Goal: Download file/media: Download file/media

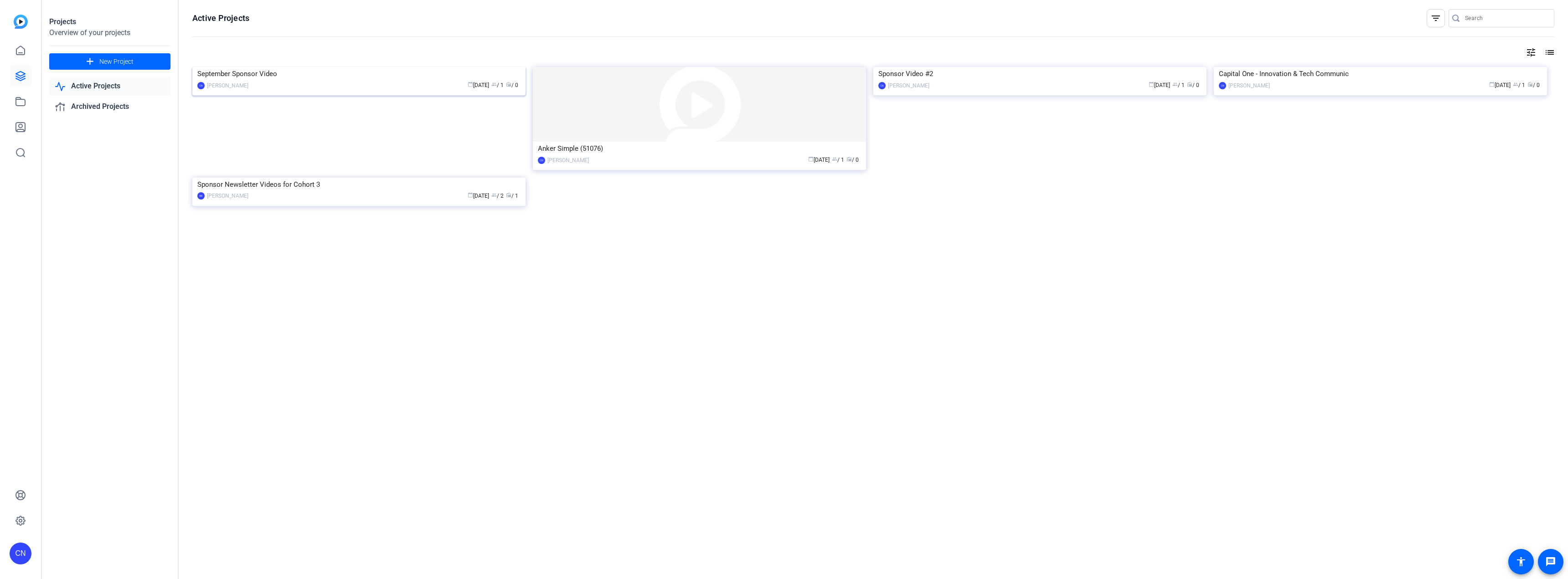
click at [342, 67] on img at bounding box center [358, 67] width 333 height 0
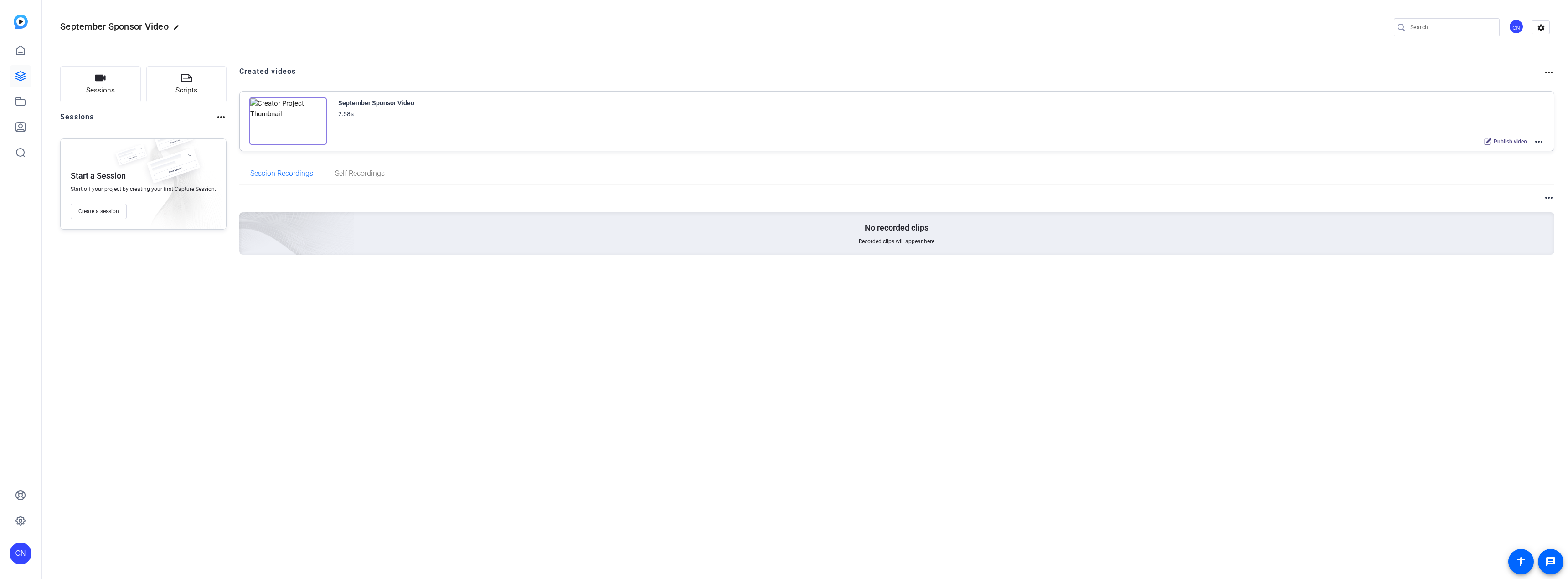
click at [1548, 73] on mat-icon "more_horiz" at bounding box center [1549, 72] width 11 height 11
click at [1424, 68] on div at bounding box center [784, 290] width 1568 height 579
click at [1517, 25] on div "CN" at bounding box center [1516, 27] width 15 height 15
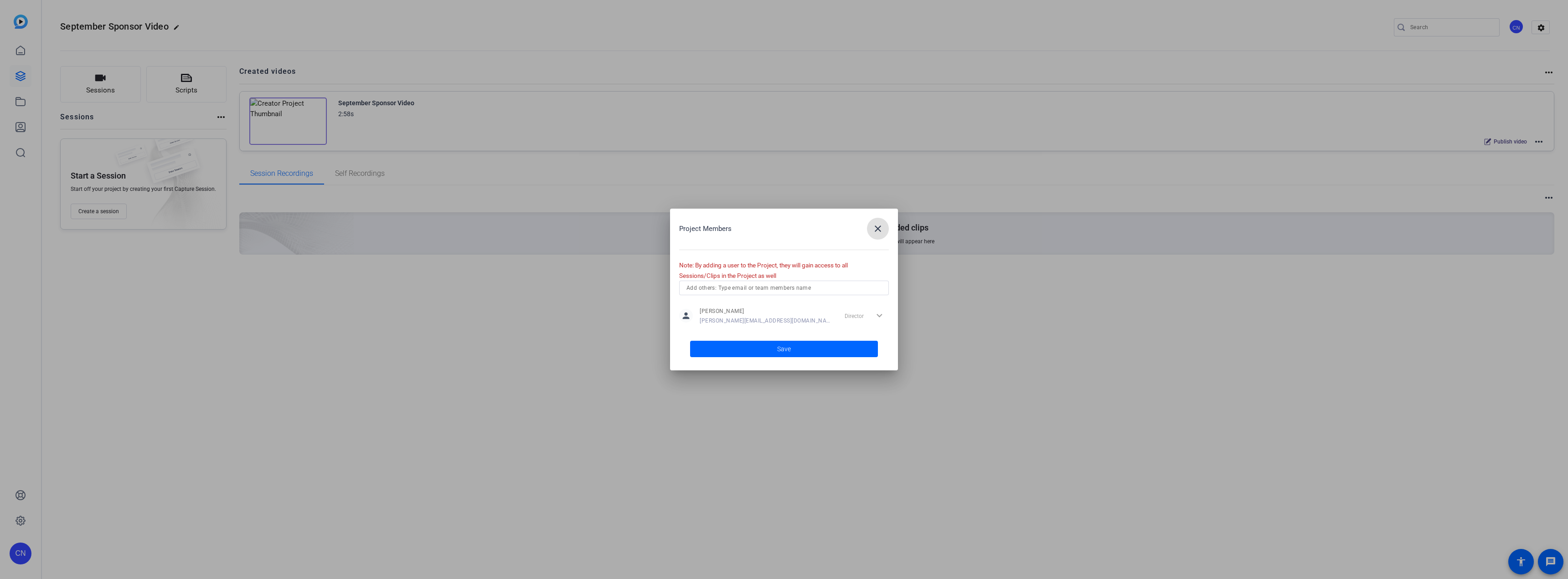
click at [745, 287] on input "text" at bounding box center [784, 288] width 195 height 11
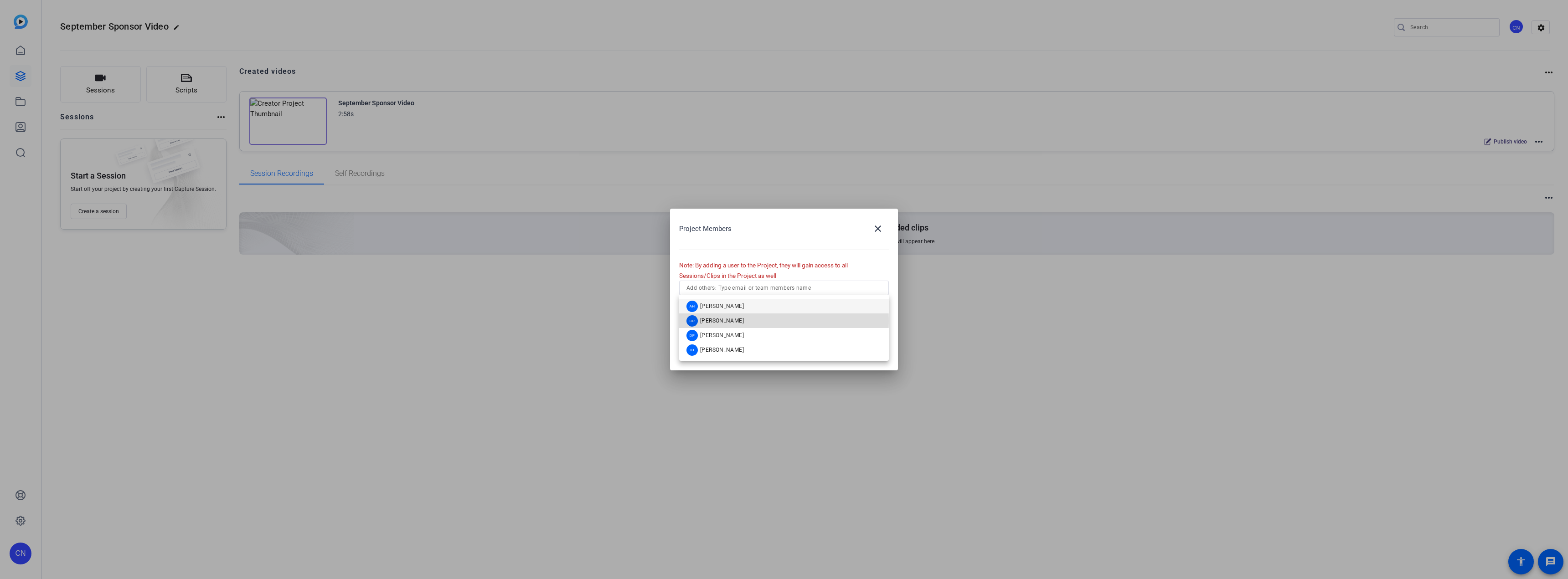
click at [734, 321] on mat-option "BR Bryan Rose" at bounding box center [784, 321] width 210 height 15
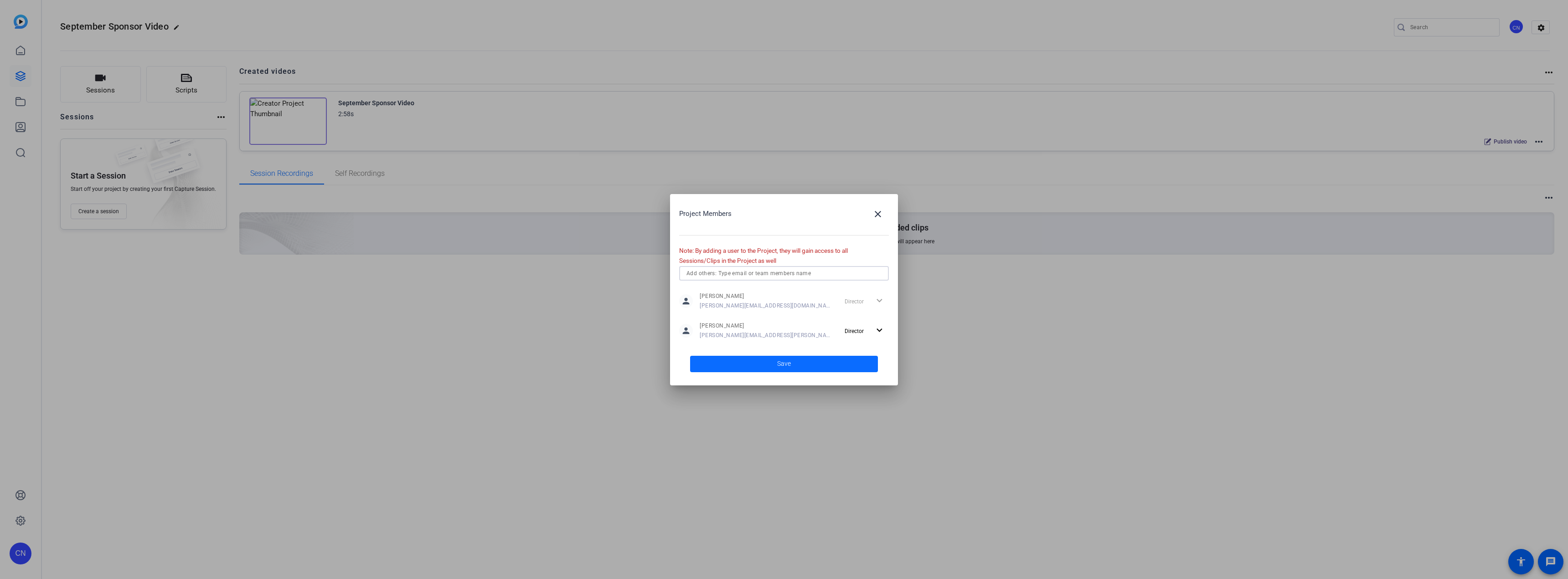
click at [787, 363] on span "Save" at bounding box center [784, 364] width 14 height 9
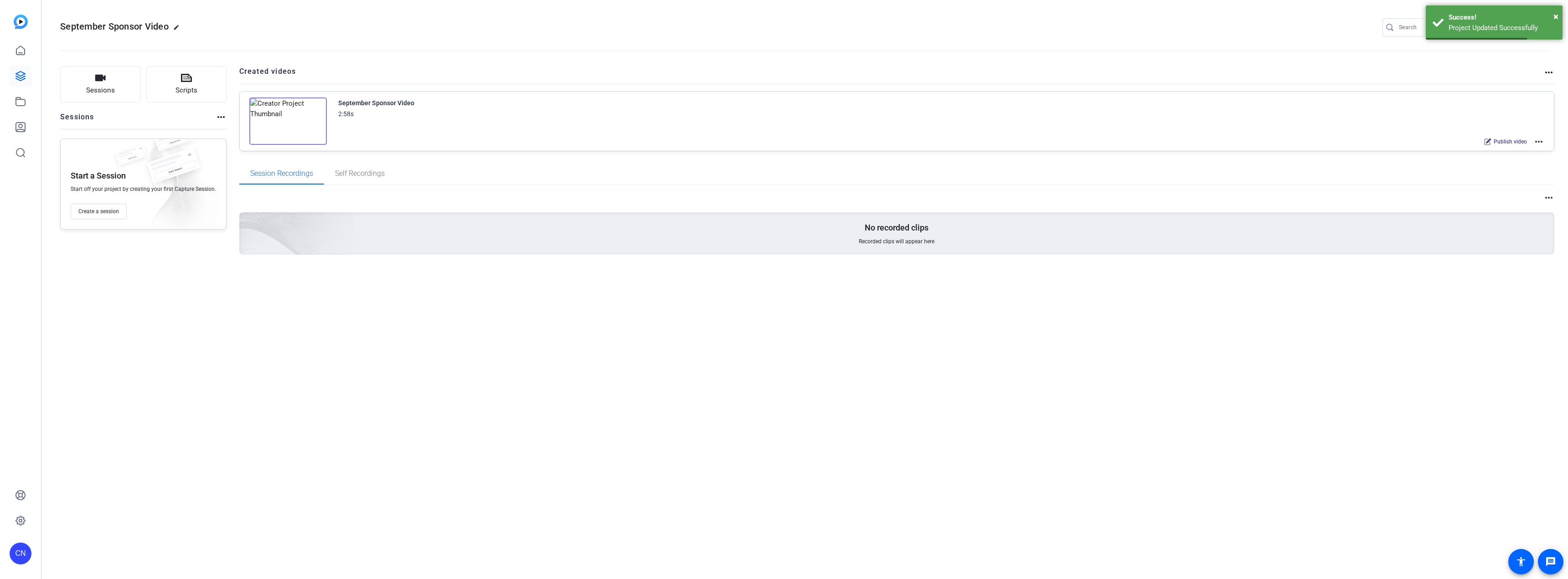
click at [289, 120] on img at bounding box center [288, 121] width 77 height 47
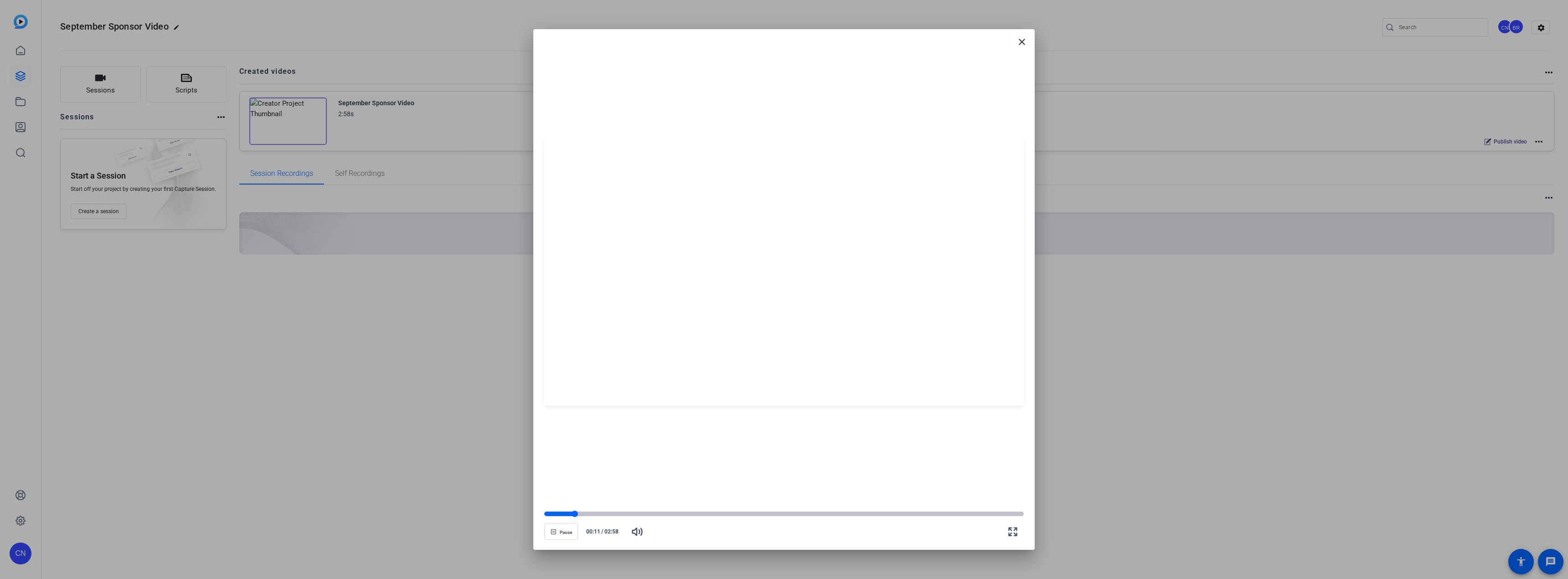
click at [553, 512] on div at bounding box center [559, 513] width 31 height 5
click at [777, 515] on div at bounding box center [668, 513] width 249 height 5
click at [824, 515] on div at bounding box center [784, 513] width 479 height 5
click at [843, 513] on div at bounding box center [784, 513] width 479 height 5
click at [862, 514] on div at bounding box center [784, 513] width 479 height 5
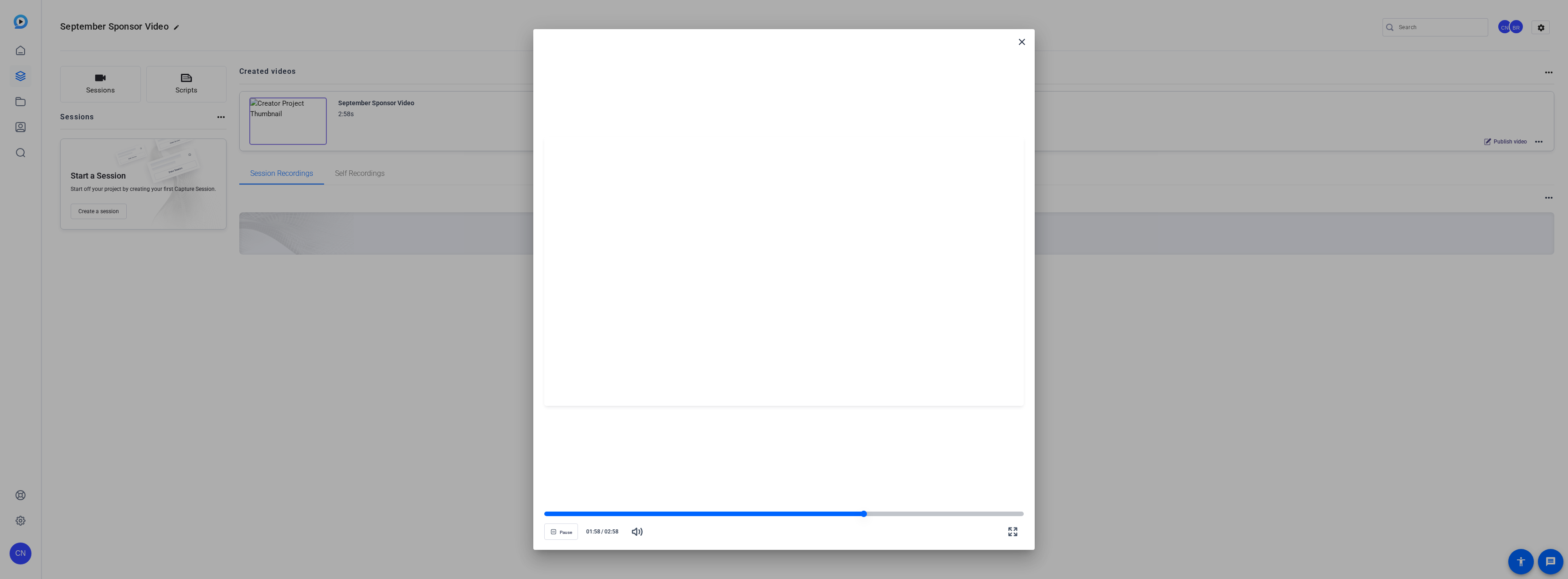
click at [882, 512] on div at bounding box center [784, 513] width 479 height 5
click at [915, 514] on div at bounding box center [784, 513] width 479 height 5
click at [940, 513] on div at bounding box center [784, 513] width 479 height 5
click at [978, 511] on div at bounding box center [784, 513] width 479 height 5
click at [1019, 42] on mat-icon "close" at bounding box center [1022, 42] width 11 height 11
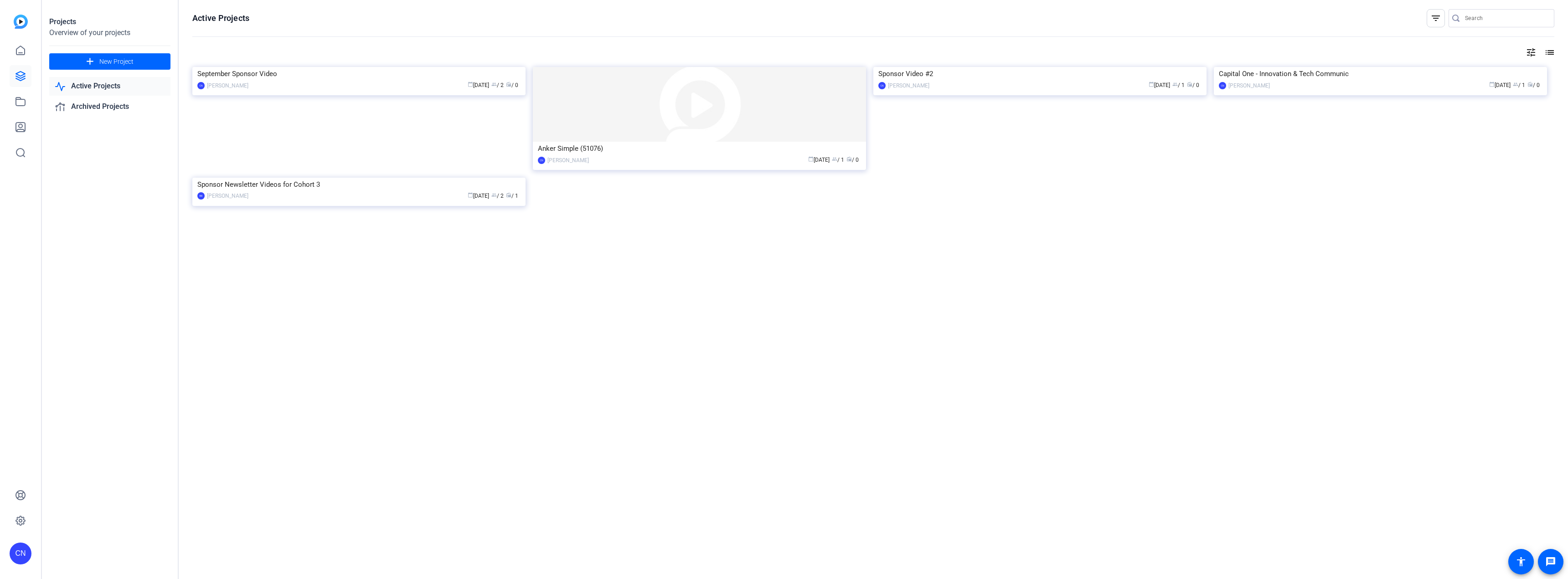
drag, startPoint x: 772, startPoint y: 148, endPoint x: 714, endPoint y: 202, distance: 79.2
click at [714, 202] on div "September Sponsor Video CN Carley Nicomatti calendar_today Sep 04 group / 2 rad…" at bounding box center [873, 146] width 1362 height 159
click at [342, 81] on div "September Sponsor Video" at bounding box center [359, 73] width 323 height 14
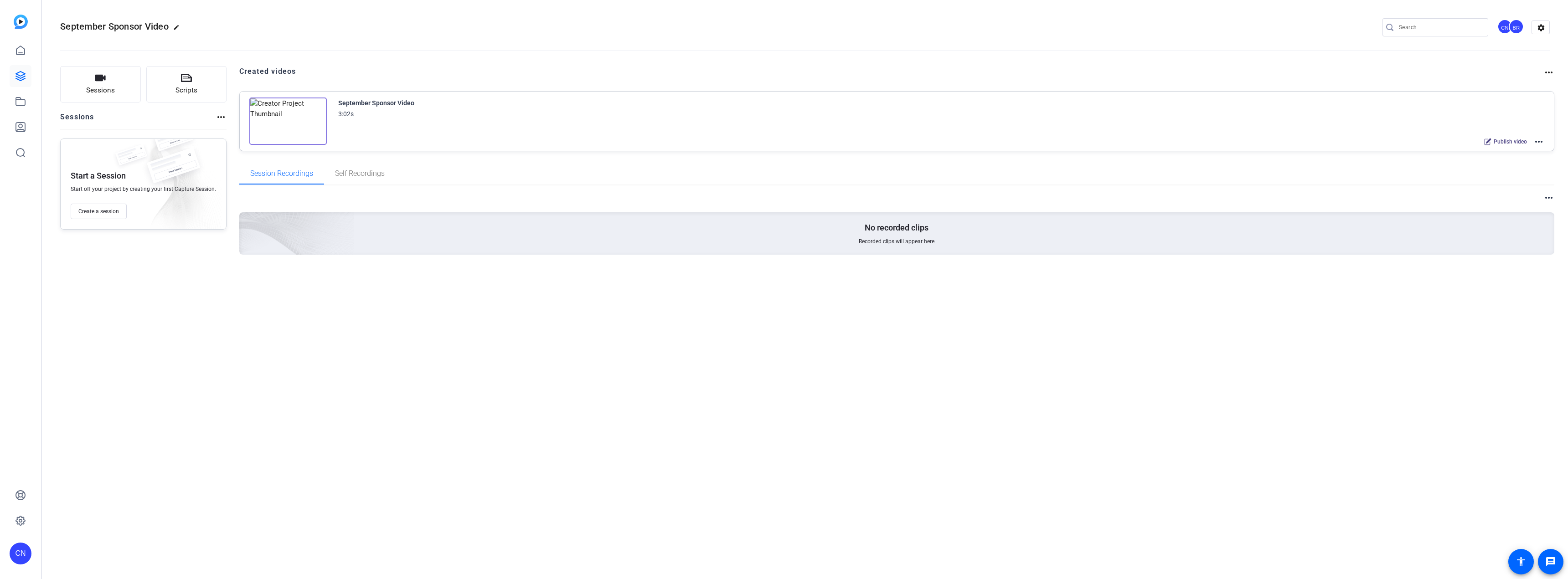
click at [286, 121] on img at bounding box center [288, 121] width 77 height 47
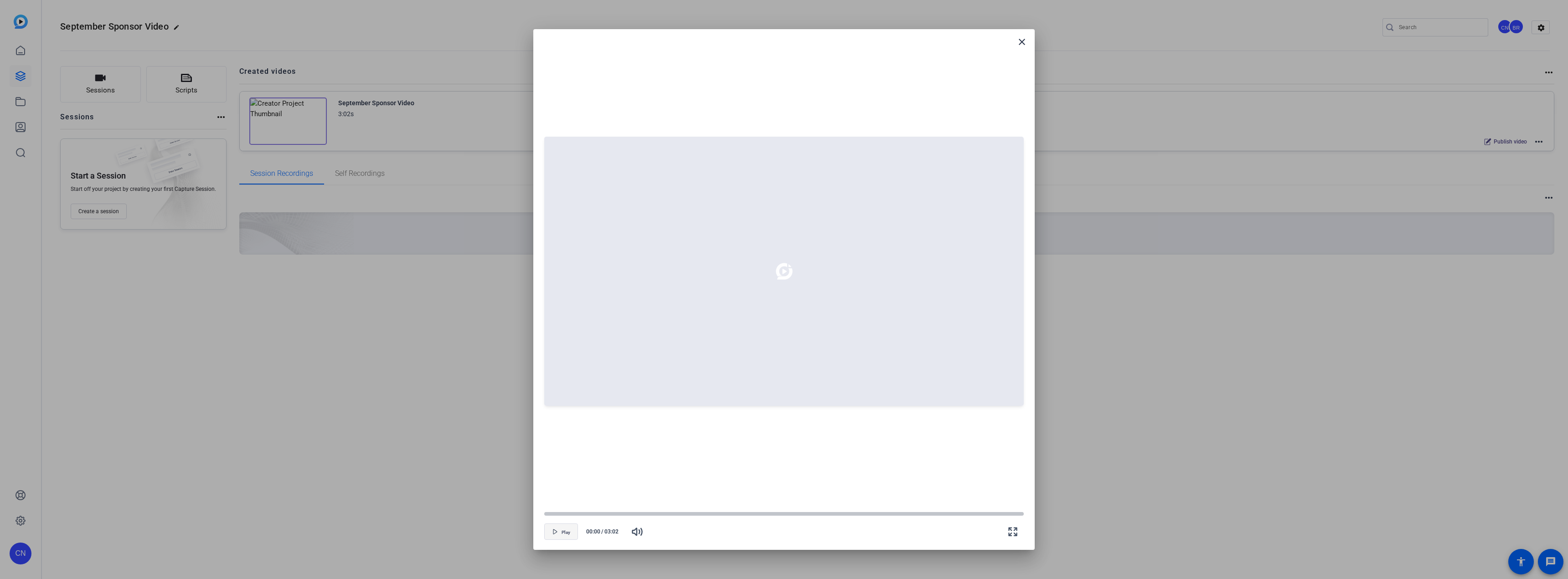
click at [564, 528] on span "button" at bounding box center [561, 532] width 32 height 22
click at [555, 537] on span "button" at bounding box center [561, 532] width 32 height 22
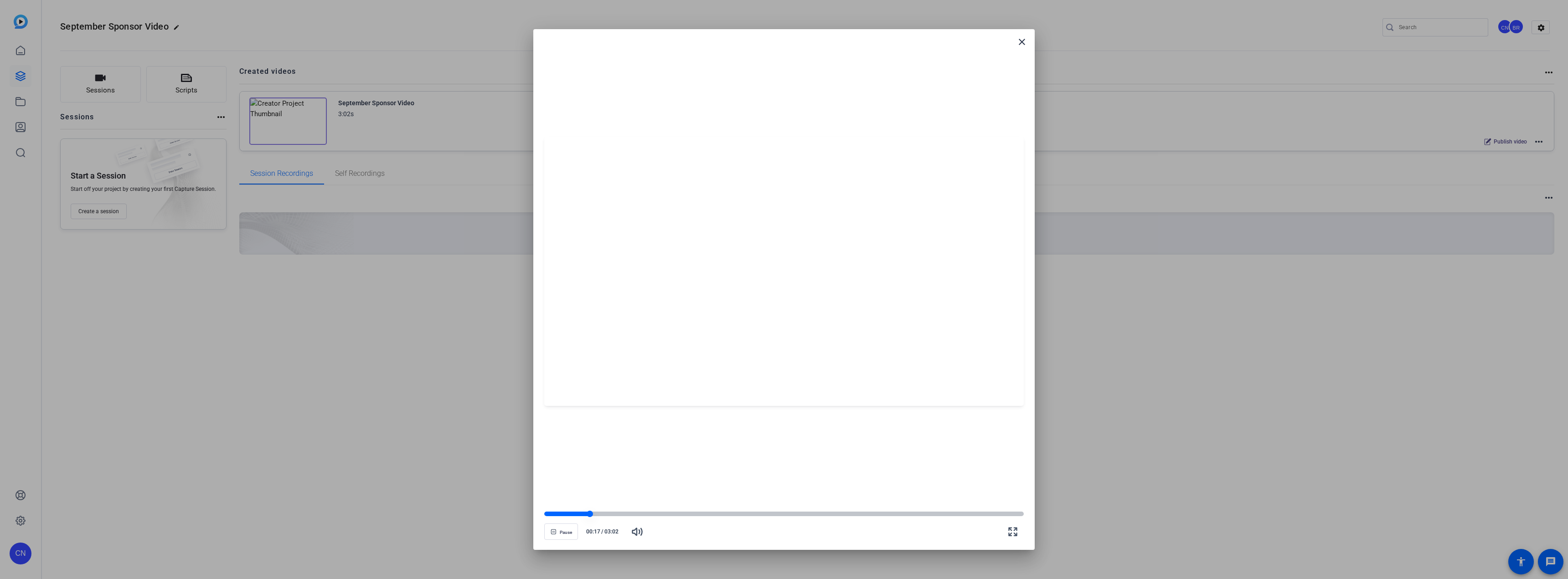
click at [564, 512] on div at bounding box center [566, 513] width 45 height 5
click at [554, 514] on div at bounding box center [556, 513] width 25 height 5
click at [1023, 41] on mat-icon "close" at bounding box center [1022, 42] width 11 height 11
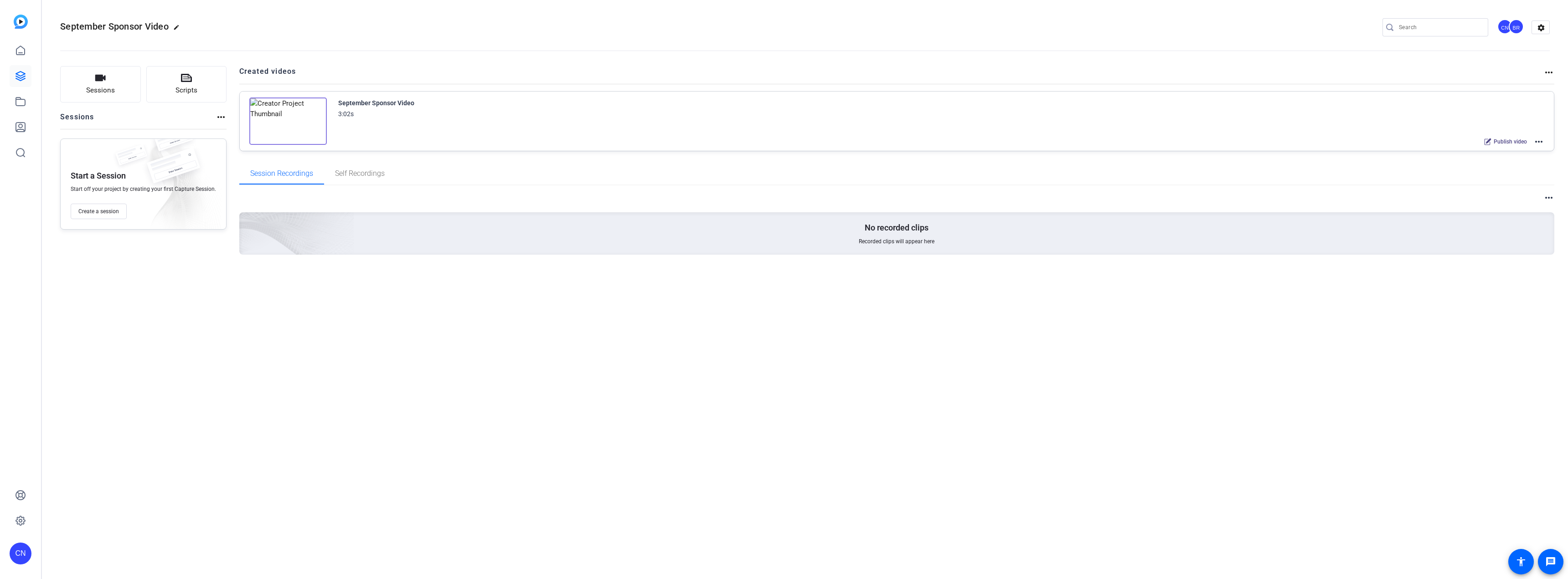
click at [1542, 141] on mat-icon "more_horiz" at bounding box center [1539, 142] width 11 height 11
click at [1501, 153] on span "Edit in Creator" at bounding box center [1505, 153] width 63 height 11
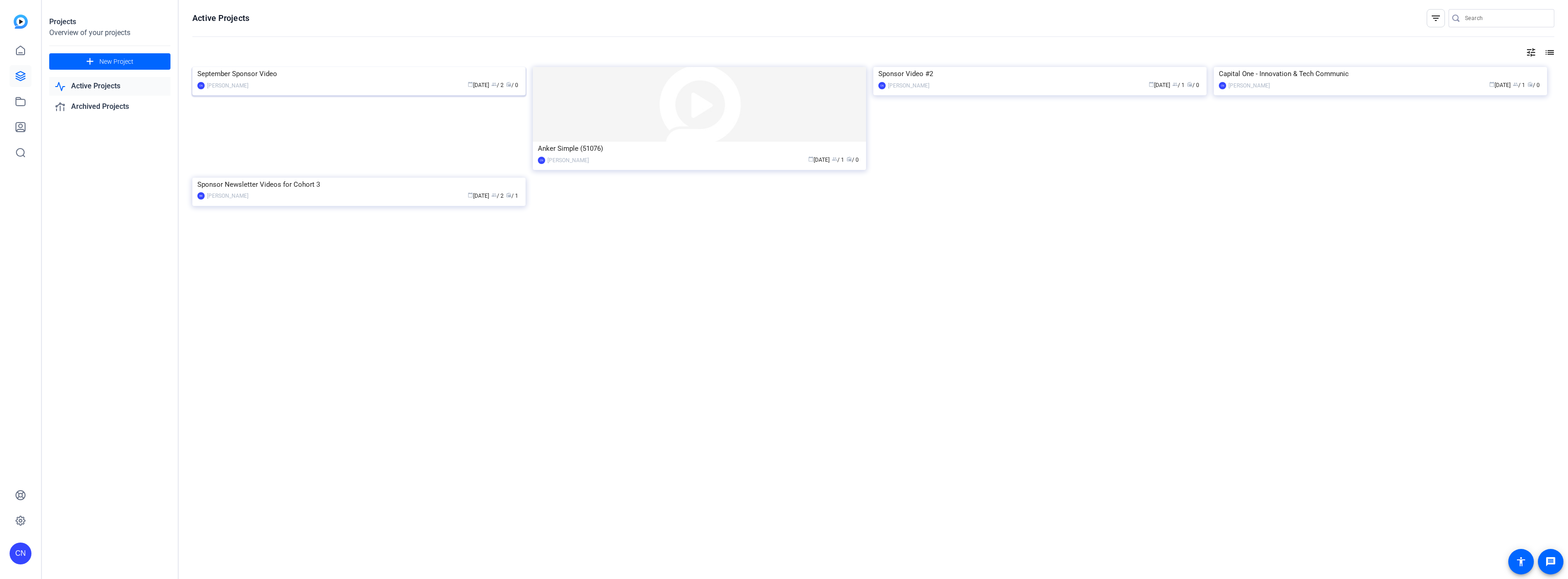
click at [394, 81] on div "September Sponsor Video" at bounding box center [359, 73] width 323 height 14
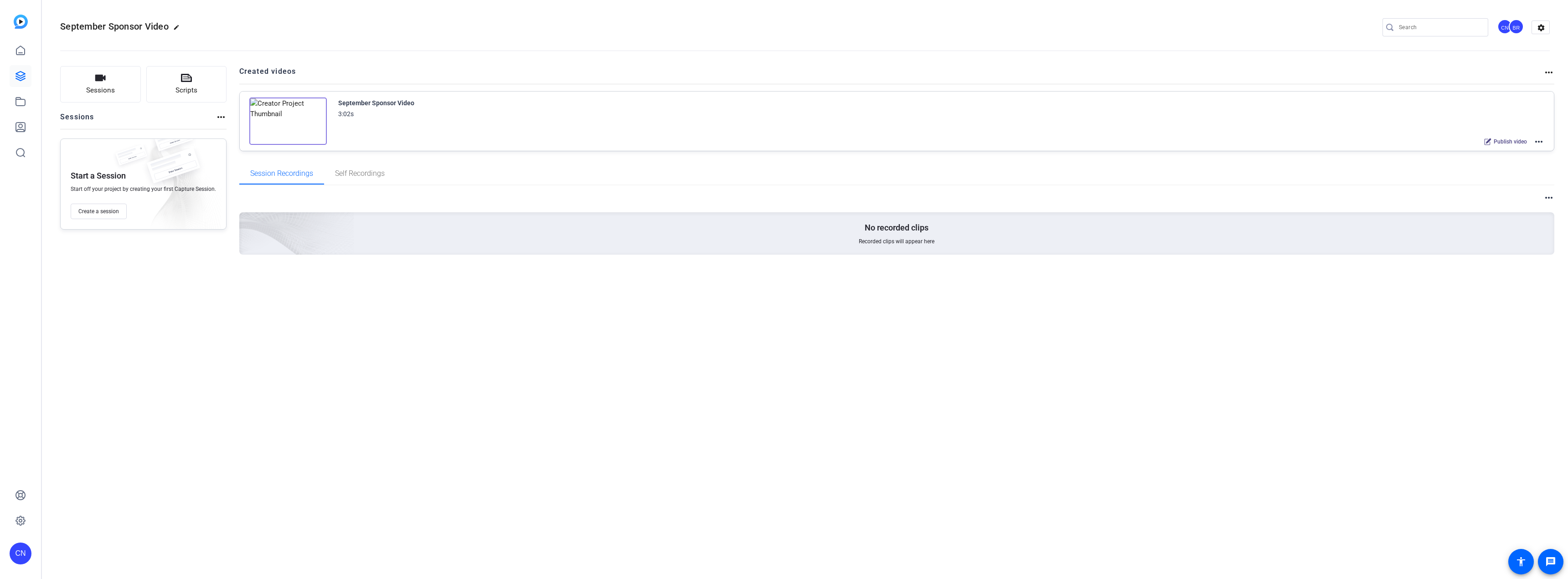
click at [1538, 142] on mat-icon "more_horiz" at bounding box center [1539, 142] width 11 height 11
drag, startPoint x: 1280, startPoint y: 181, endPoint x: 1312, endPoint y: 177, distance: 32.2
click at [1280, 181] on div at bounding box center [784, 290] width 1568 height 579
click at [1511, 140] on span "Publish video" at bounding box center [1510, 142] width 33 height 7
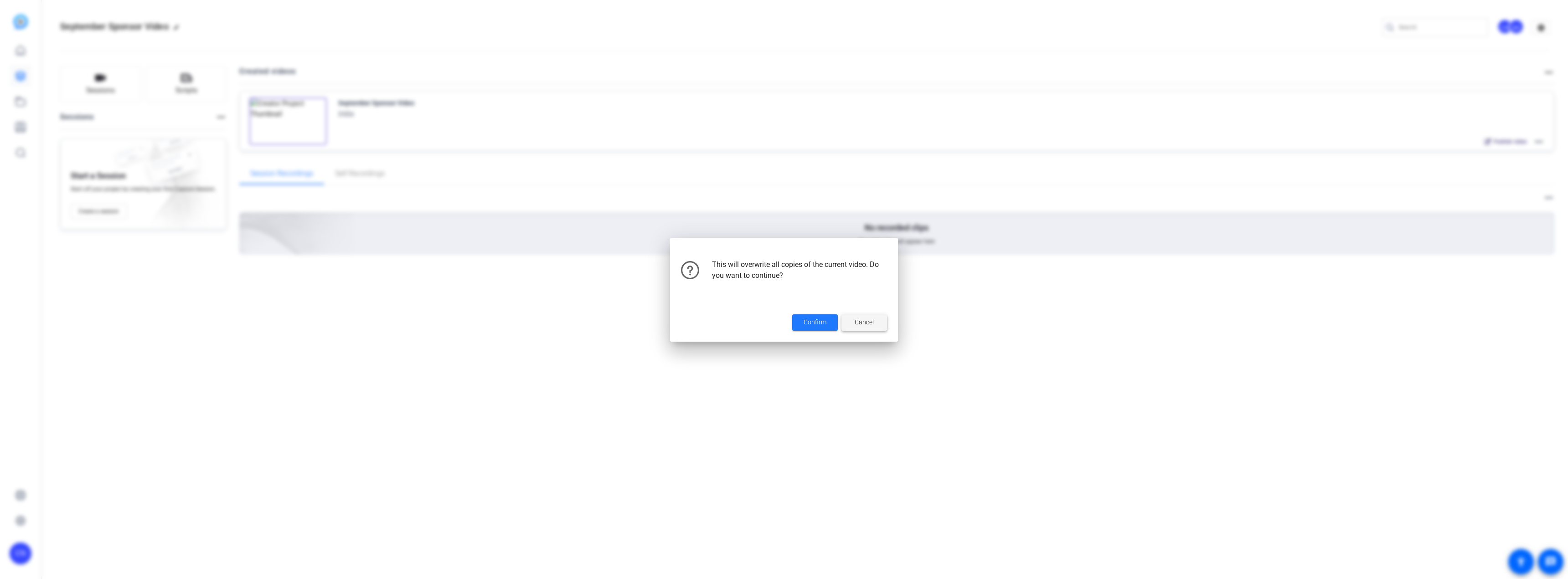
click at [875, 321] on span at bounding box center [863, 323] width 45 height 22
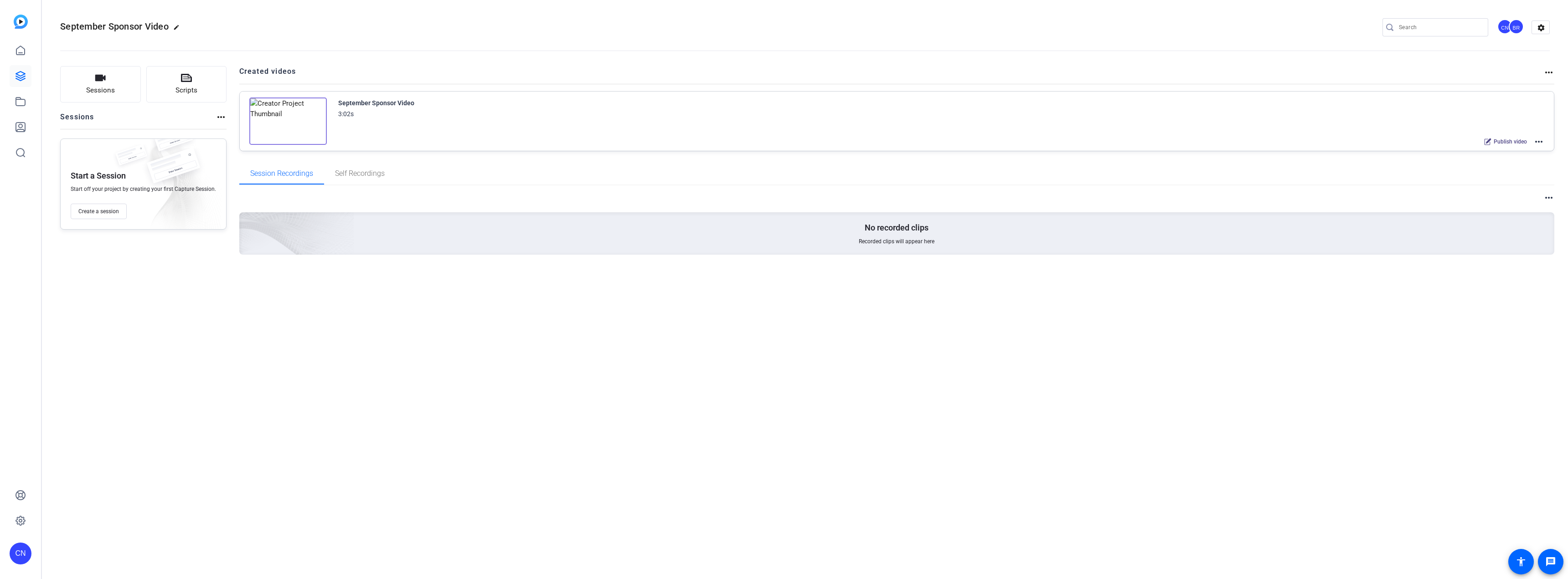
click at [1539, 142] on mat-icon "more_horiz" at bounding box center [1539, 142] width 11 height 11
click at [1489, 151] on span "Edit in Creator" at bounding box center [1505, 153] width 63 height 11
click at [21, 103] on icon at bounding box center [20, 102] width 11 height 11
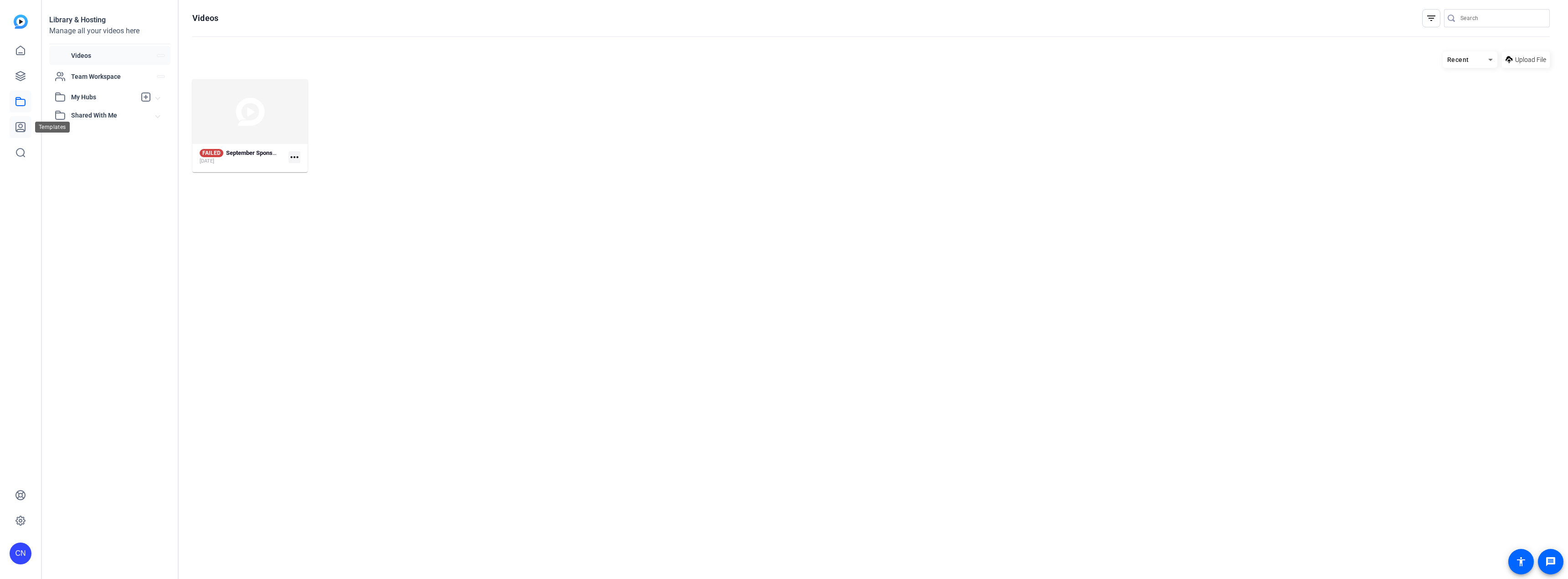
click at [19, 123] on icon at bounding box center [20, 127] width 11 height 11
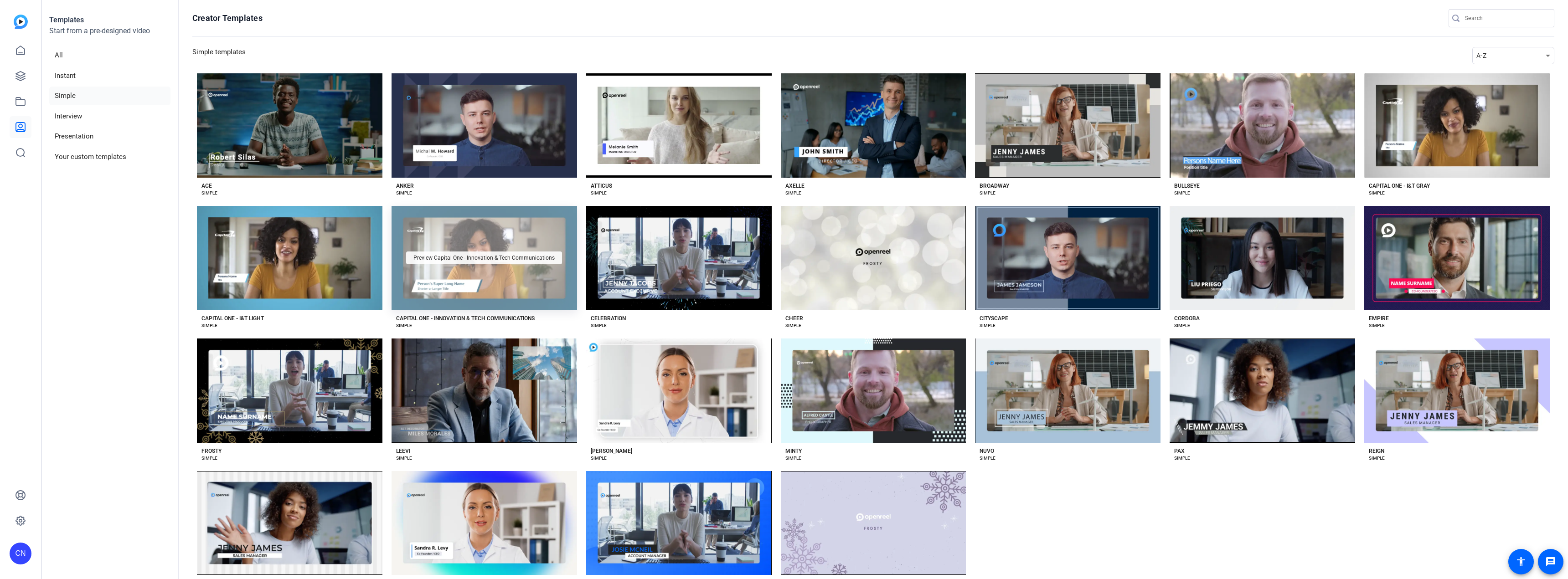
click at [488, 256] on span "Preview Capital One - Innovation & Tech Communications" at bounding box center [484, 258] width 141 height 6
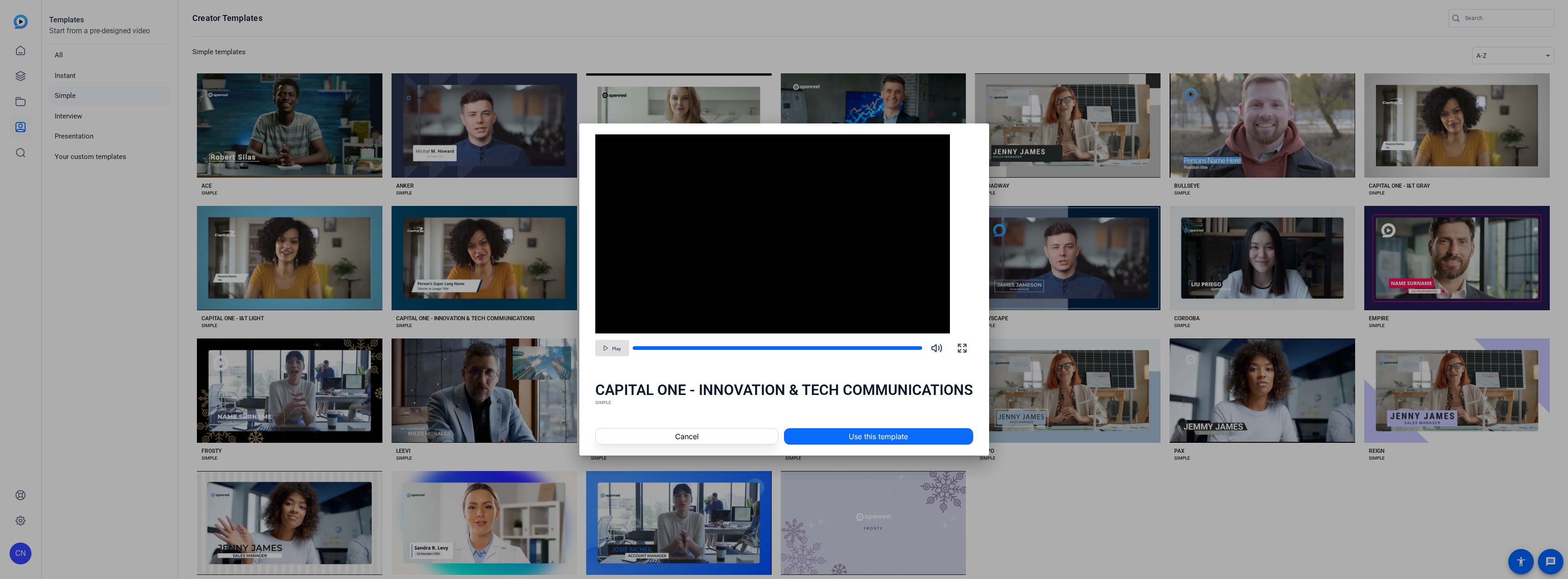
click at [911, 429] on span at bounding box center [878, 437] width 188 height 22
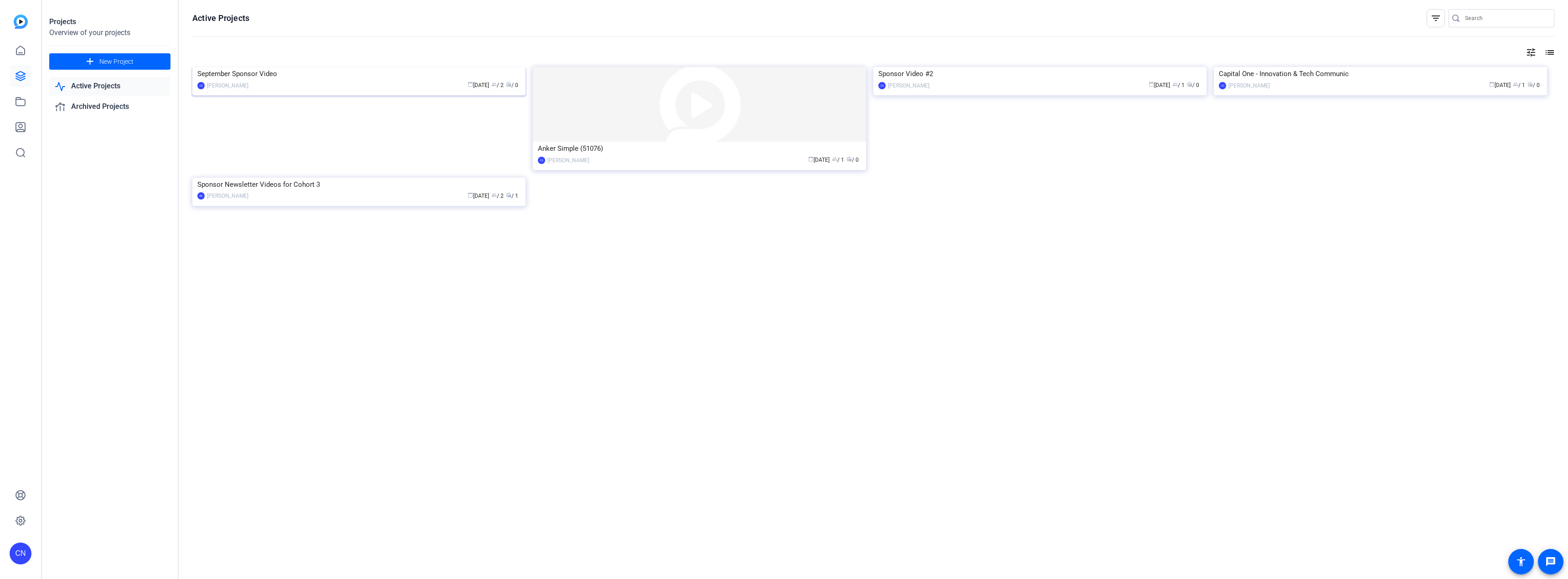
click at [411, 67] on img at bounding box center [358, 67] width 333 height 0
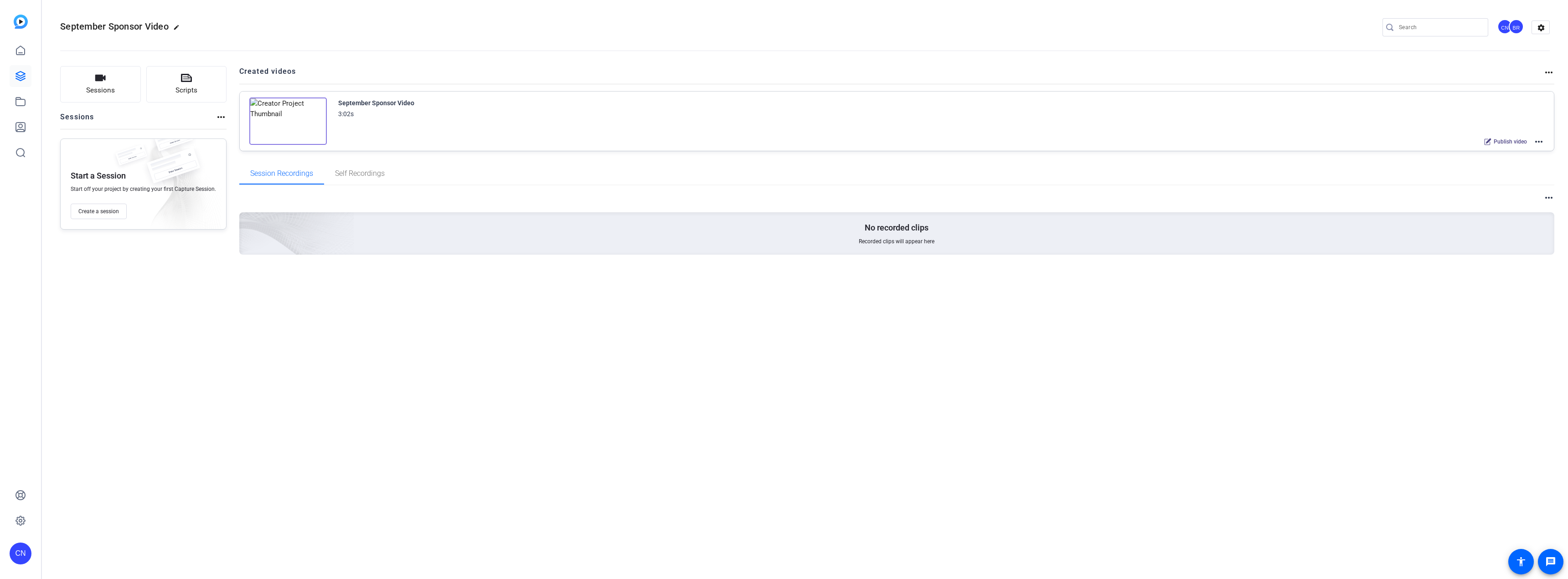
click at [286, 117] on img at bounding box center [288, 121] width 77 height 47
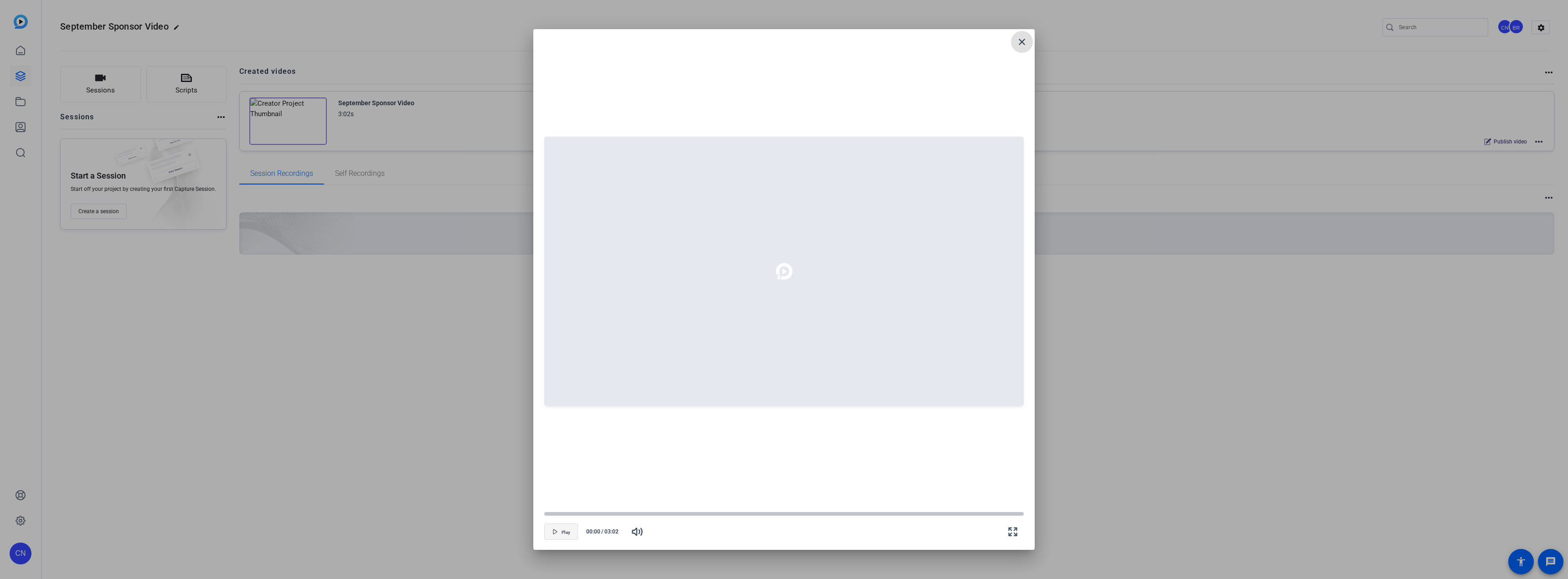
click at [564, 531] on span "Play" at bounding box center [565, 533] width 8 height 6
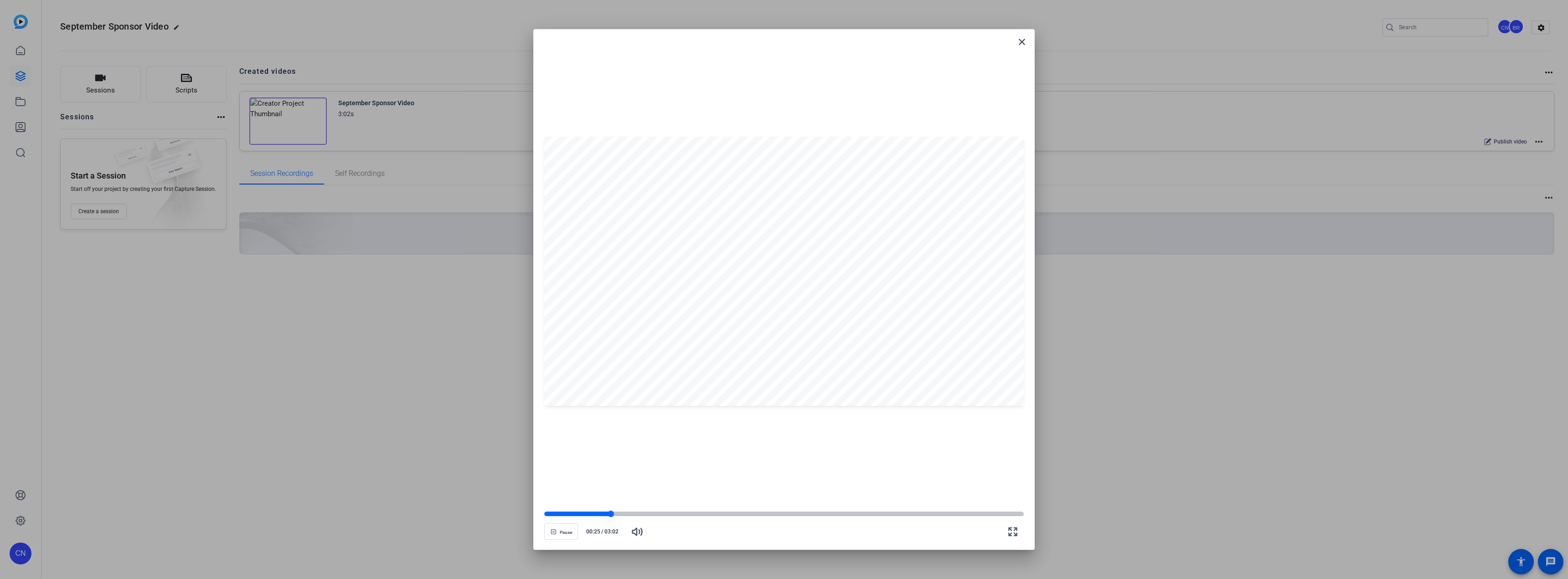
drag, startPoint x: 594, startPoint y: 514, endPoint x: 613, endPoint y: 510, distance: 19.4
click at [593, 514] on div at bounding box center [577, 514] width 67 height 4
click at [1026, 37] on mat-icon "close" at bounding box center [1022, 42] width 11 height 11
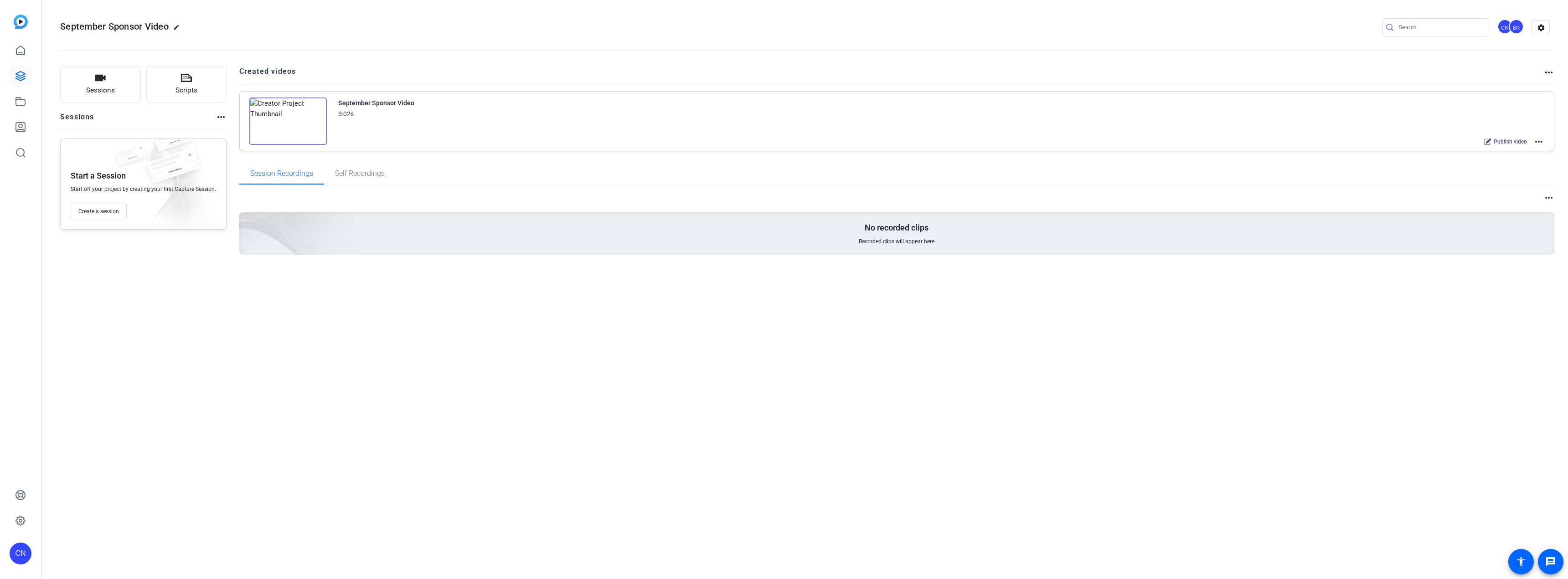
click at [1539, 139] on mat-icon "more_horiz" at bounding box center [1539, 142] width 11 height 11
click at [1508, 151] on span "Edit in Creator" at bounding box center [1505, 153] width 63 height 11
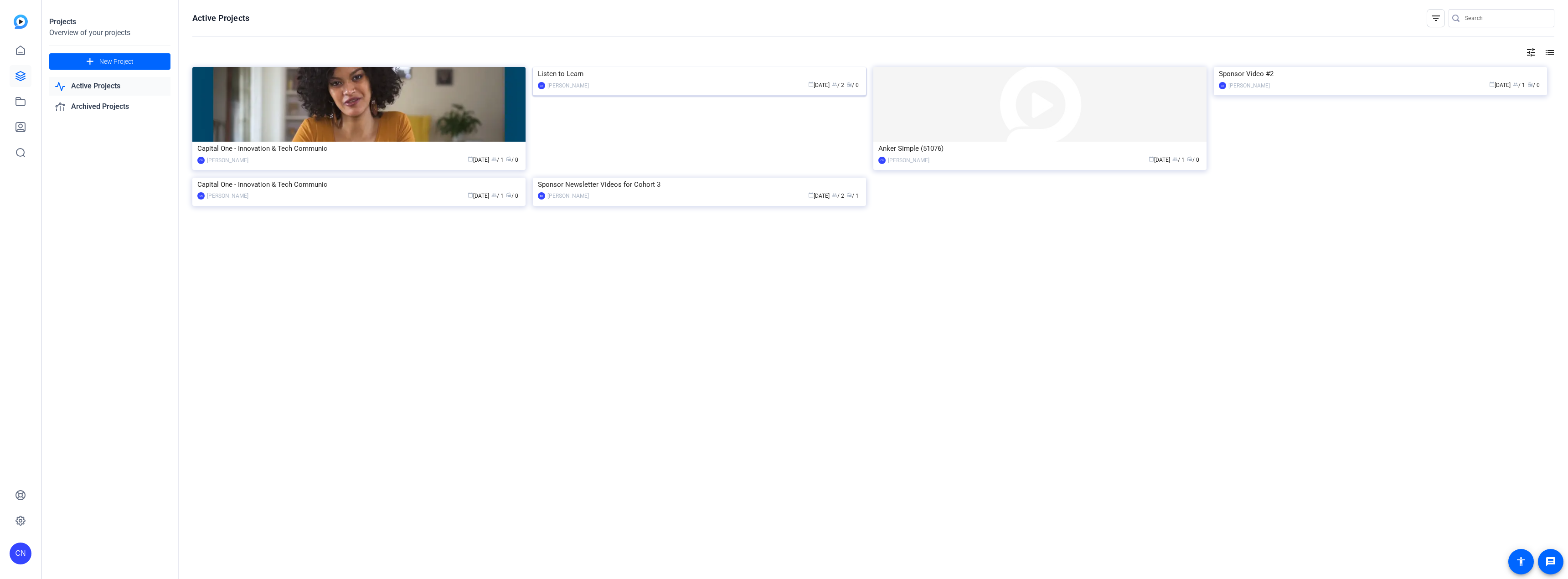
click at [628, 90] on div "calendar_today [DATE] group / 2 radio / 0" at bounding box center [727, 85] width 267 height 9
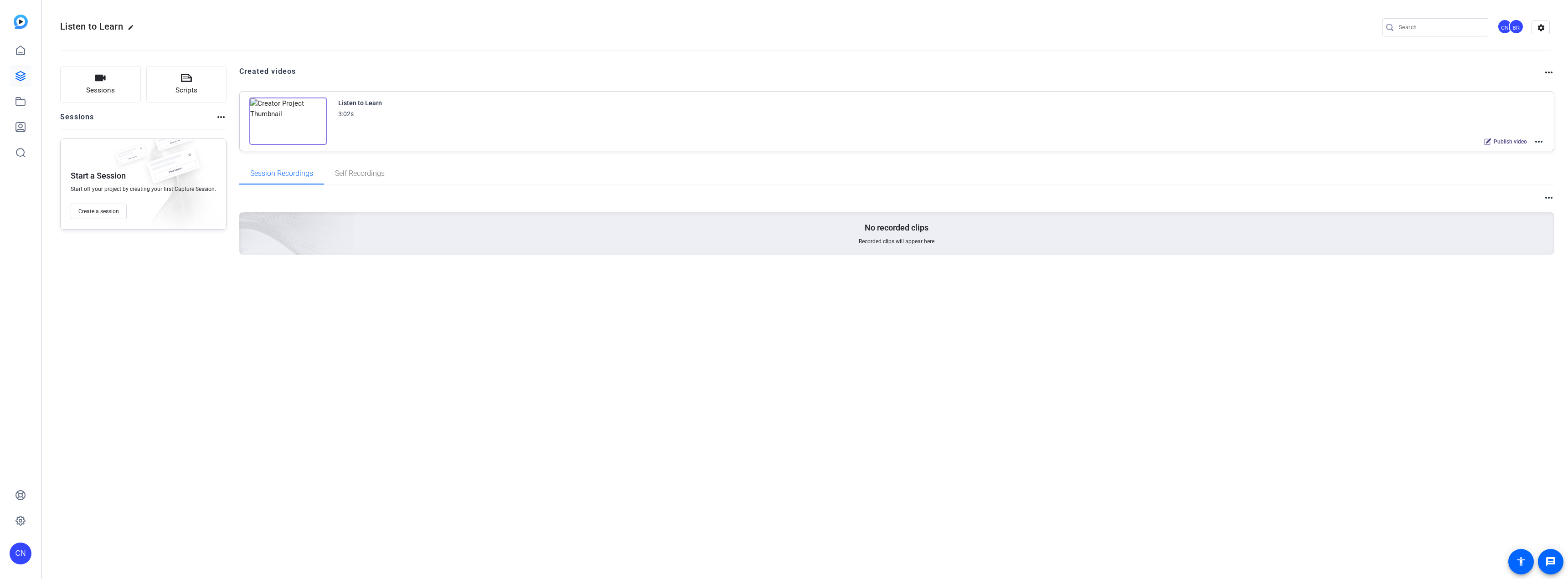
click at [285, 119] on img at bounding box center [288, 121] width 77 height 47
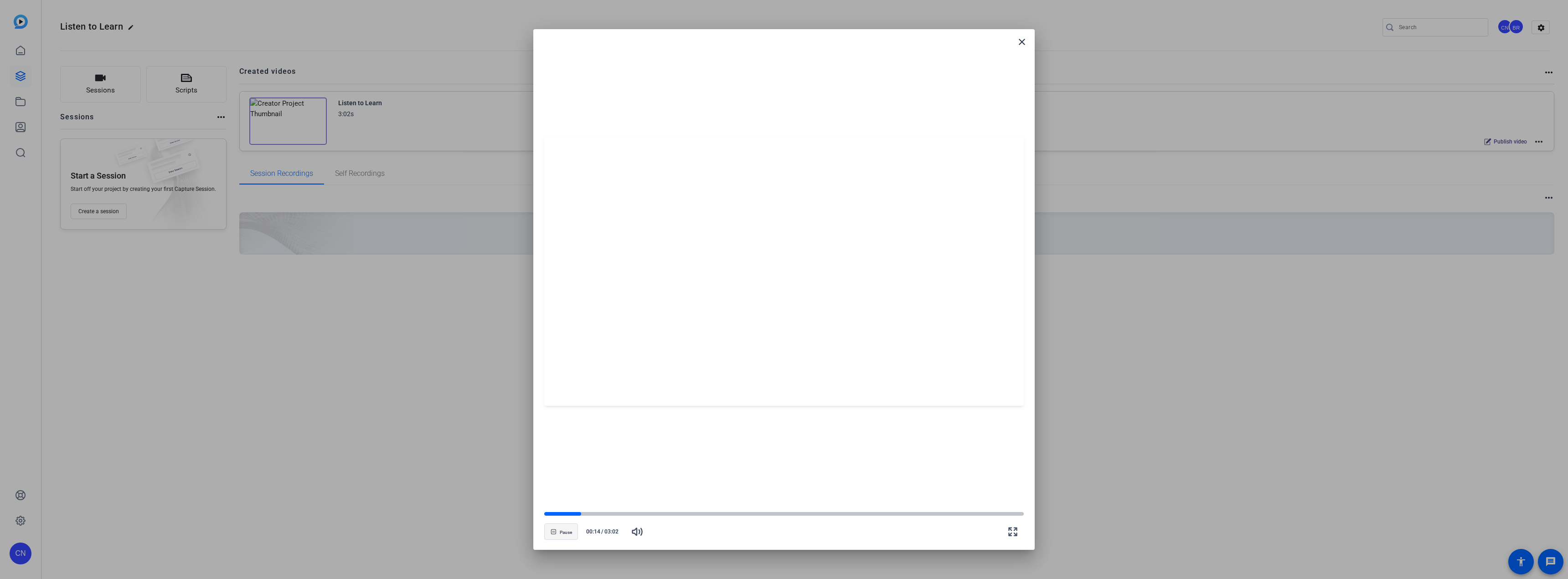
drag, startPoint x: 555, startPoint y: 530, endPoint x: 559, endPoint y: 534, distance: 5.7
click at [555, 530] on icon "button" at bounding box center [553, 532] width 5 height 5
click at [548, 513] on div at bounding box center [563, 513] width 38 height 5
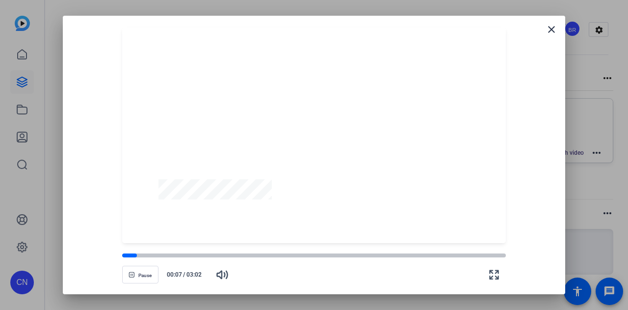
click at [314, 137] on div at bounding box center [314, 135] width 384 height 216
click at [136, 276] on span "button" at bounding box center [140, 275] width 35 height 24
click at [125, 254] on div at bounding box center [132, 255] width 20 height 5
click at [135, 271] on span "button" at bounding box center [140, 275] width 35 height 24
click at [123, 256] on div at bounding box center [132, 255] width 21 height 5
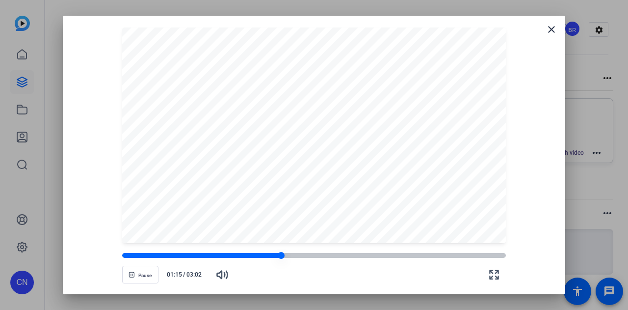
click at [258, 256] on div at bounding box center [201, 255] width 159 height 5
click at [225, 257] on div at bounding box center [201, 255] width 158 height 5
click at [174, 255] on div at bounding box center [238, 255] width 232 height 5
click at [297, 258] on div at bounding box center [314, 255] width 384 height 7
click at [257, 255] on div at bounding box center [211, 255] width 179 height 5
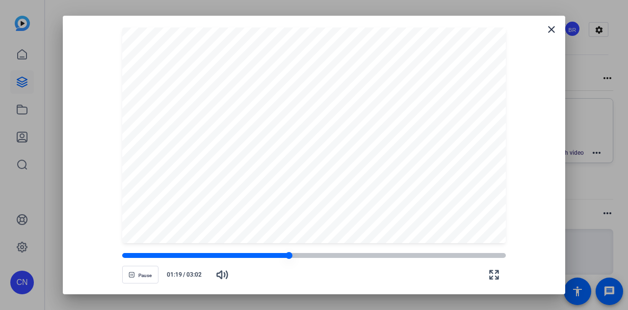
click at [242, 257] on div at bounding box center [205, 255] width 167 height 5
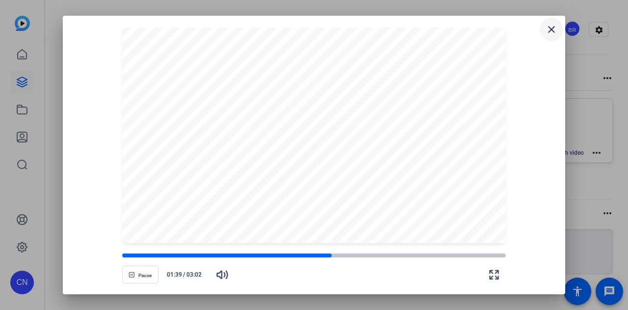
click at [550, 31] on mat-icon "close" at bounding box center [552, 30] width 12 height 12
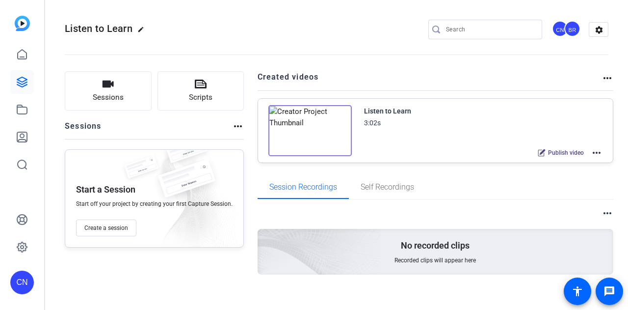
click at [591, 149] on mat-icon "more_horiz" at bounding box center [597, 153] width 12 height 12
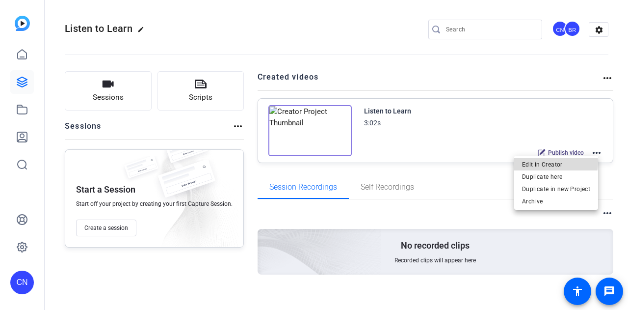
click at [550, 162] on span "Edit in Creator" at bounding box center [556, 164] width 68 height 12
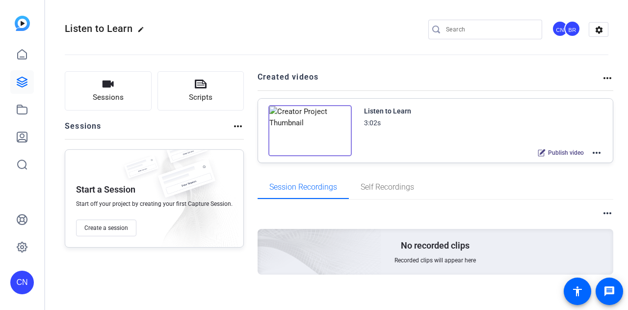
click at [593, 152] on mat-icon "more_horiz" at bounding box center [597, 153] width 12 height 12
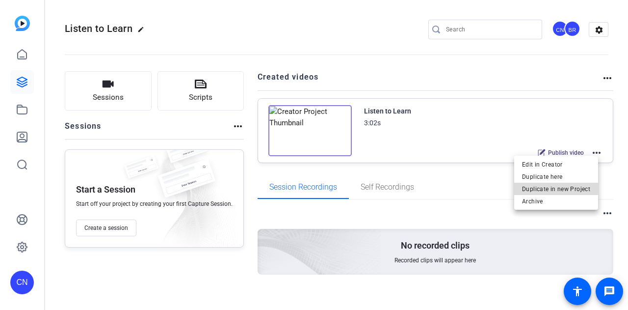
click at [563, 188] on span "Duplicate in new Project" at bounding box center [556, 189] width 68 height 12
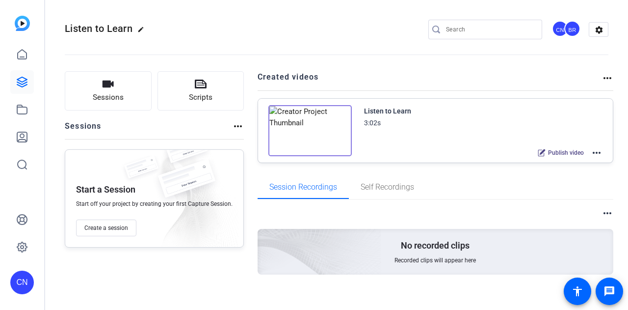
click at [594, 150] on mat-icon "more_horiz" at bounding box center [597, 153] width 12 height 12
drag, startPoint x: 0, startPoint y: 0, endPoint x: 25, endPoint y: 80, distance: 83.9
click at [25, 80] on icon at bounding box center [22, 82] width 10 height 10
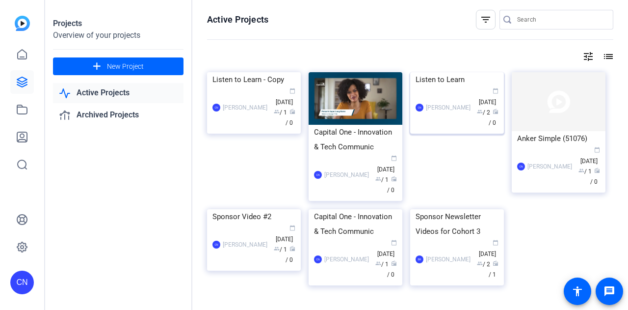
click at [445, 128] on div "CN [PERSON_NAME] calendar_today [DATE] group / 2 radio / 0" at bounding box center [457, 107] width 83 height 41
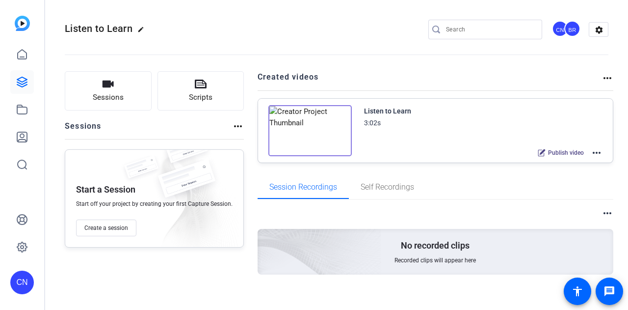
click at [308, 126] on img at bounding box center [310, 130] width 83 height 51
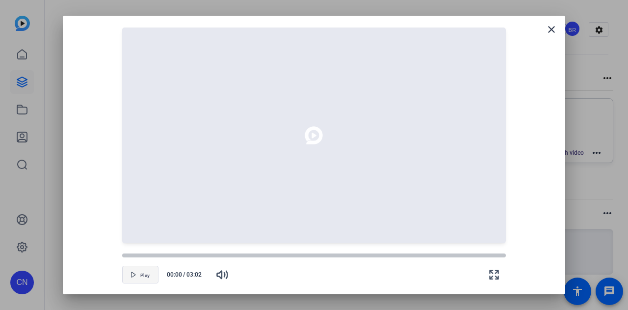
click at [136, 272] on icon "button" at bounding box center [134, 275] width 6 height 6
click at [142, 273] on span "Play" at bounding box center [144, 275] width 9 height 6
click at [136, 272] on icon "button" at bounding box center [134, 275] width 6 height 6
click at [551, 32] on mat-icon "close" at bounding box center [552, 30] width 12 height 12
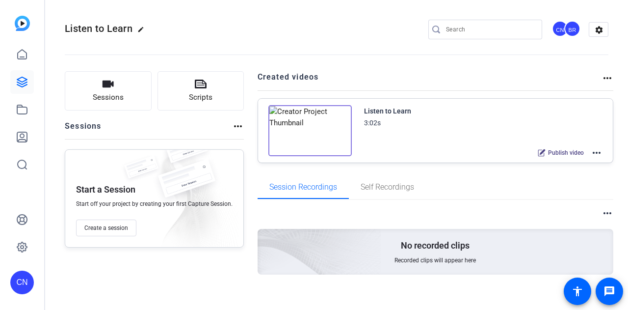
click at [304, 126] on img at bounding box center [310, 130] width 83 height 51
click at [310, 123] on img at bounding box center [310, 130] width 83 height 51
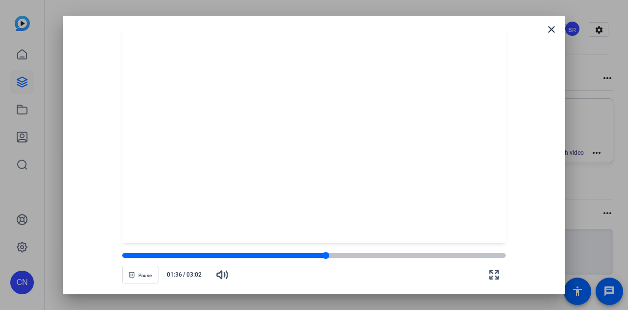
click at [301, 253] on div at bounding box center [224, 255] width 204 height 5
click at [359, 256] on div at bounding box center [314, 255] width 384 height 5
click at [382, 254] on div at bounding box center [314, 255] width 384 height 5
click at [408, 253] on div at bounding box center [314, 255] width 384 height 5
click at [432, 254] on div at bounding box center [314, 255] width 384 height 5
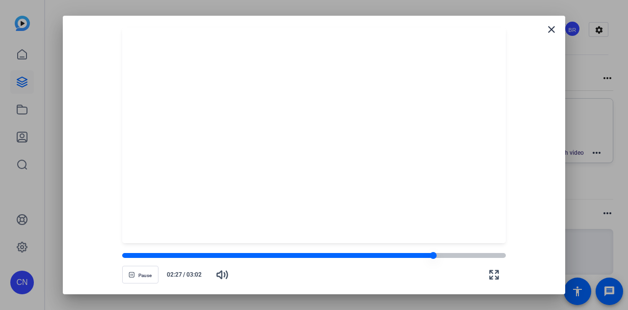
click at [463, 253] on div at bounding box center [314, 255] width 384 height 7
click at [491, 255] on div at bounding box center [314, 255] width 384 height 5
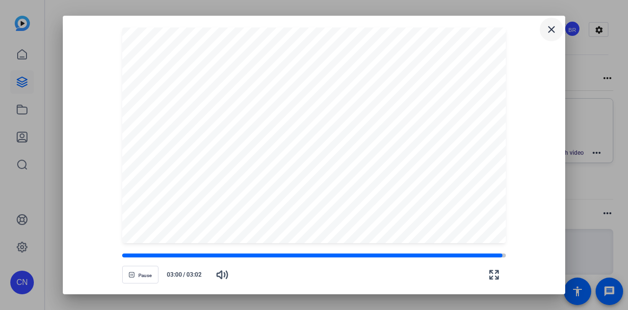
click at [551, 29] on mat-icon "close" at bounding box center [552, 30] width 12 height 12
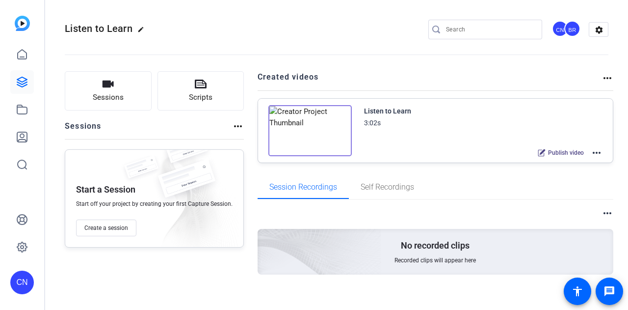
click at [594, 151] on mat-icon "more_horiz" at bounding box center [597, 153] width 12 height 12
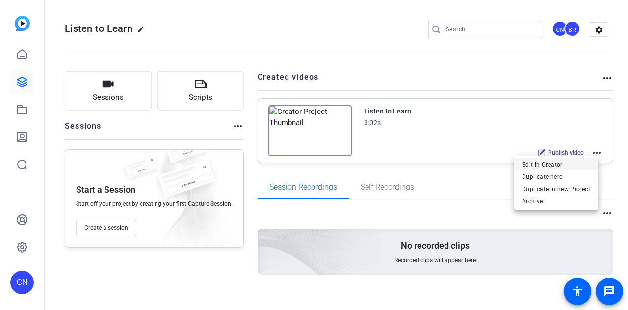
click at [564, 163] on span "Edit in Creator" at bounding box center [556, 164] width 68 height 12
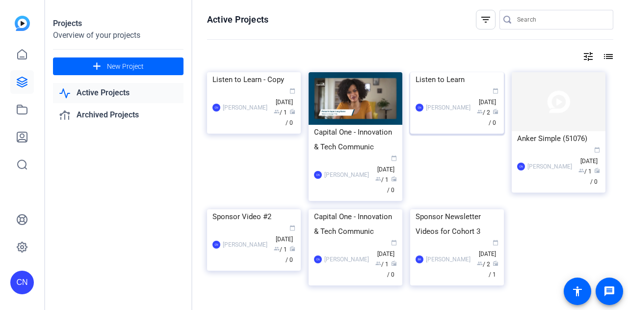
click at [442, 87] on div "Listen to Learn" at bounding box center [457, 79] width 83 height 15
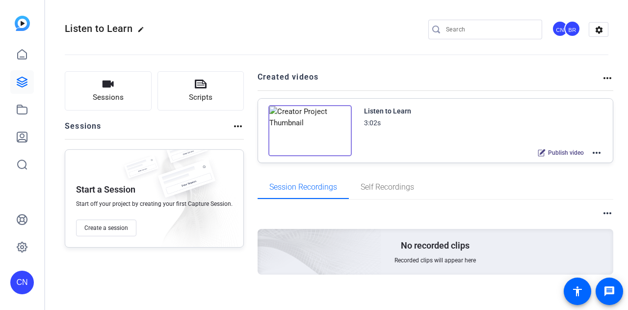
click at [305, 128] on img at bounding box center [310, 130] width 83 height 51
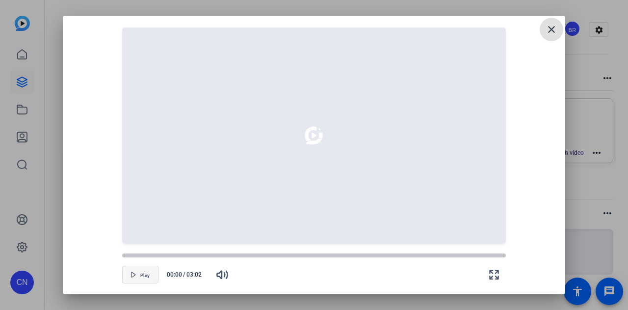
click at [140, 276] on span "Play" at bounding box center [144, 275] width 9 height 6
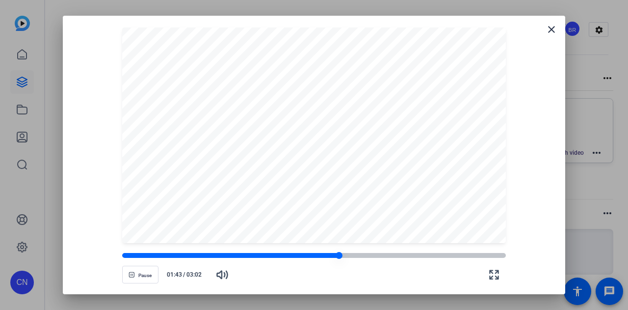
click at [330, 255] on div at bounding box center [230, 255] width 217 height 5
click at [317, 254] on div at bounding box center [227, 255] width 211 height 5
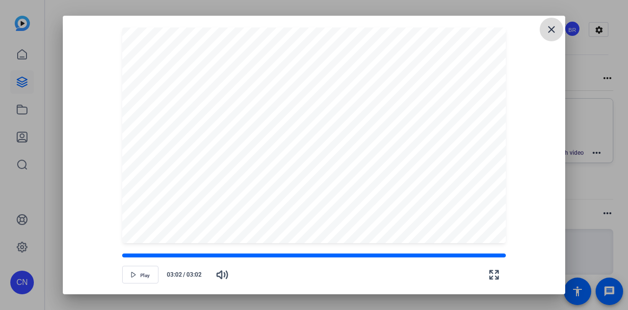
click at [549, 29] on mat-icon "close" at bounding box center [552, 30] width 12 height 12
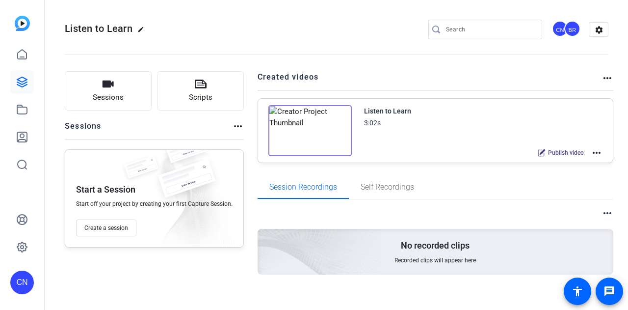
click at [560, 151] on span "Publish video" at bounding box center [566, 153] width 36 height 8
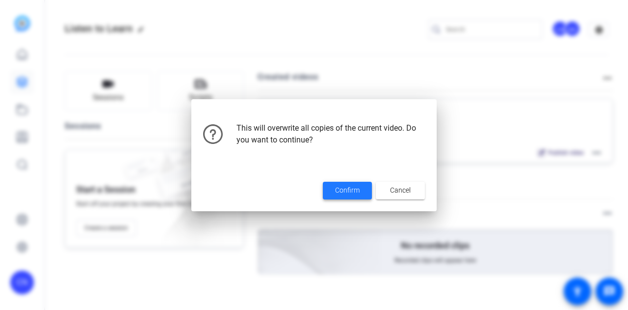
click at [359, 186] on span "Confirm" at bounding box center [347, 190] width 25 height 10
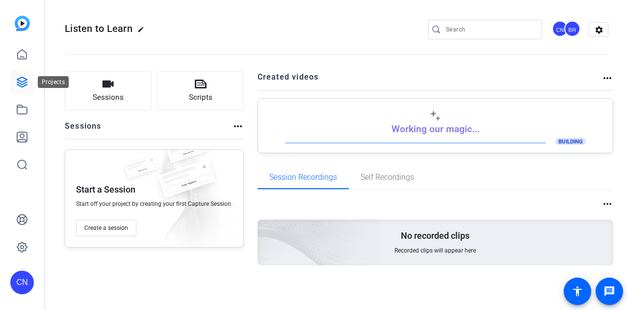
click at [23, 82] on icon at bounding box center [22, 82] width 12 height 12
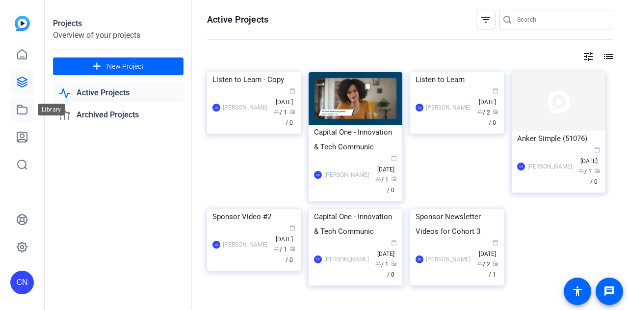
click at [30, 106] on link at bounding box center [22, 110] width 24 height 24
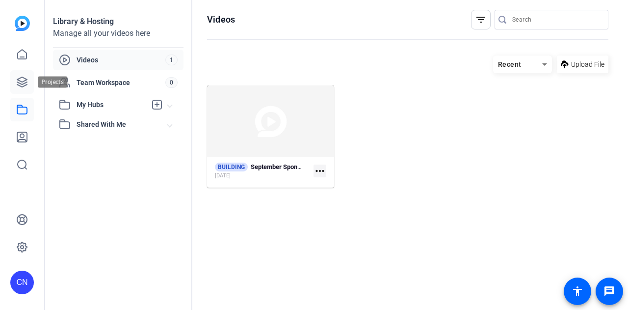
click at [23, 81] on icon at bounding box center [22, 82] width 12 height 12
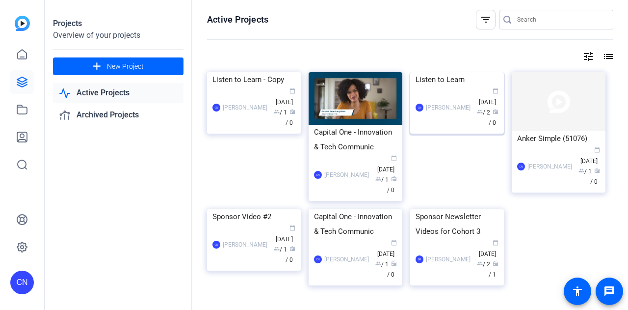
click at [451, 128] on div "CN Carley Nicomatti calendar_today Sep 04 group / 2 radio / 0" at bounding box center [457, 107] width 83 height 41
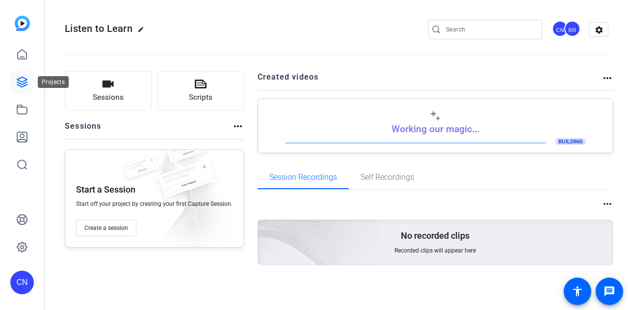
click at [22, 79] on icon at bounding box center [22, 82] width 12 height 12
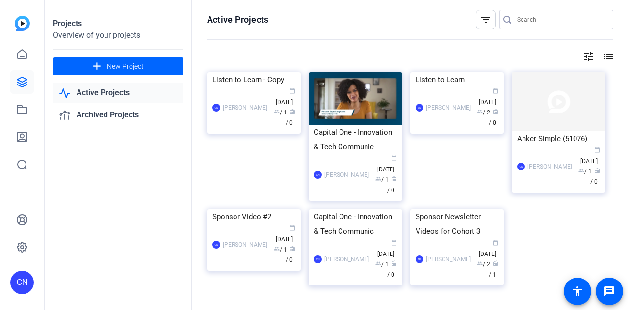
drag, startPoint x: 362, startPoint y: 138, endPoint x: 324, endPoint y: 57, distance: 89.6
click at [324, 57] on div "tune list" at bounding box center [410, 57] width 407 height 12
click at [373, 134] on div "Capital One - Innovation & Tech Communic" at bounding box center [355, 139] width 83 height 29
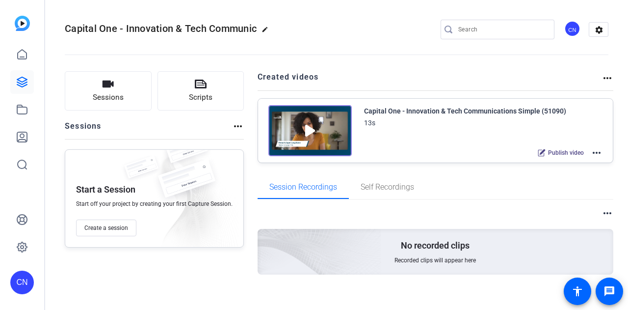
click at [602, 79] on mat-icon "more_horiz" at bounding box center [608, 78] width 12 height 12
click at [464, 73] on div at bounding box center [314, 155] width 628 height 310
click at [591, 152] on mat-icon "more_horiz" at bounding box center [597, 153] width 12 height 12
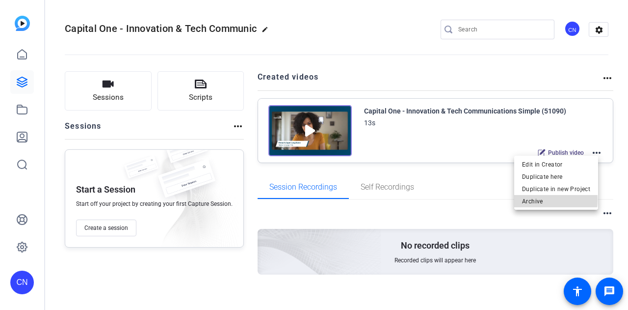
click at [543, 199] on span "Archive" at bounding box center [556, 201] width 68 height 12
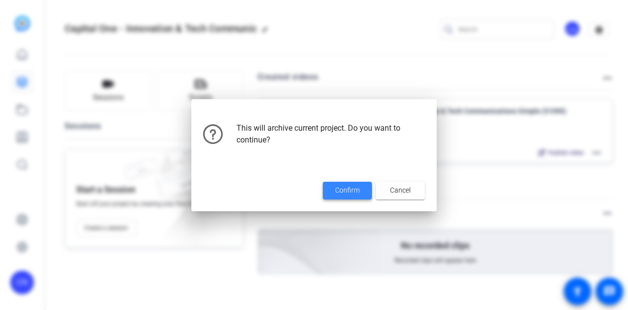
click at [345, 192] on span "Confirm" at bounding box center [347, 190] width 25 height 10
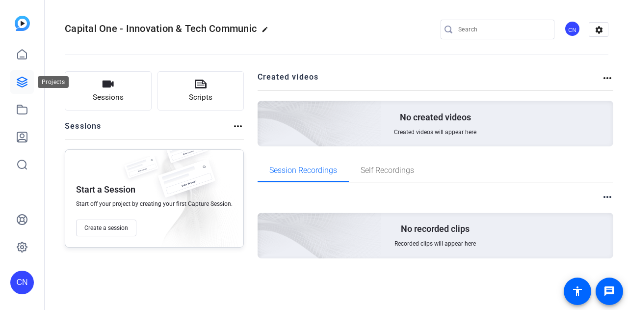
click at [22, 82] on icon at bounding box center [22, 82] width 12 height 12
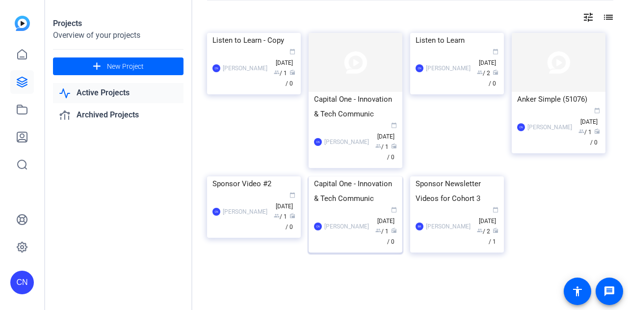
scroll to position [39, 0]
click at [25, 108] on icon at bounding box center [22, 110] width 12 height 12
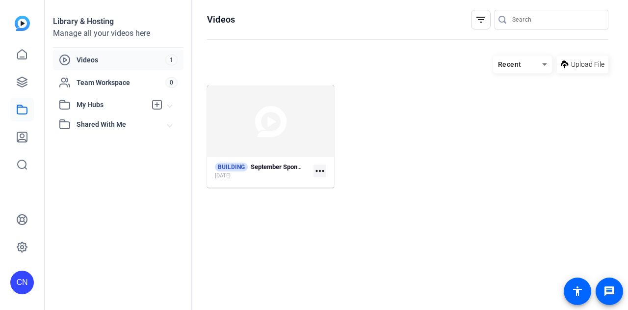
click at [321, 170] on mat-icon "more_horiz" at bounding box center [320, 170] width 13 height 13
click at [411, 133] on div at bounding box center [314, 155] width 628 height 310
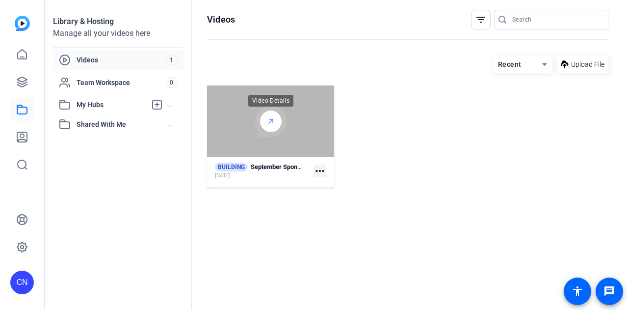
click at [269, 120] on icon at bounding box center [271, 121] width 8 height 12
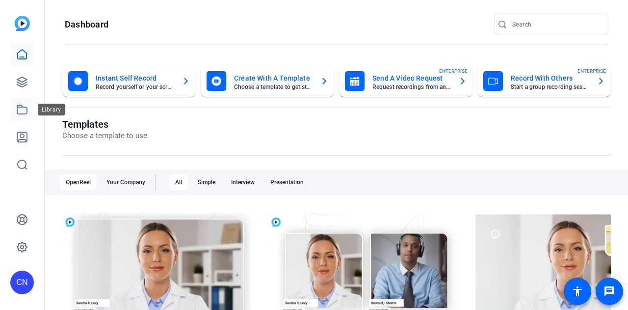
click at [23, 107] on icon at bounding box center [22, 109] width 10 height 9
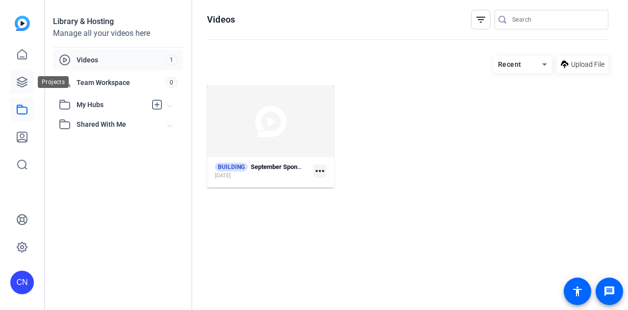
click at [23, 79] on icon at bounding box center [22, 82] width 12 height 12
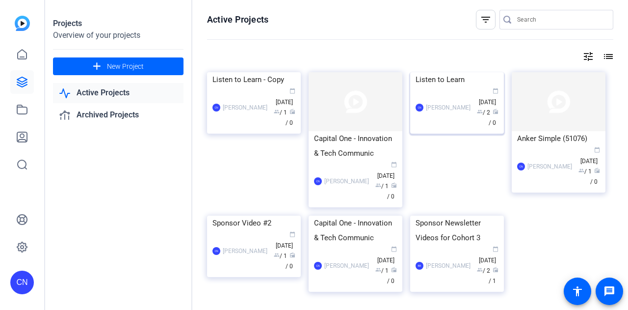
click at [452, 87] on div "Listen to Learn" at bounding box center [457, 79] width 83 height 15
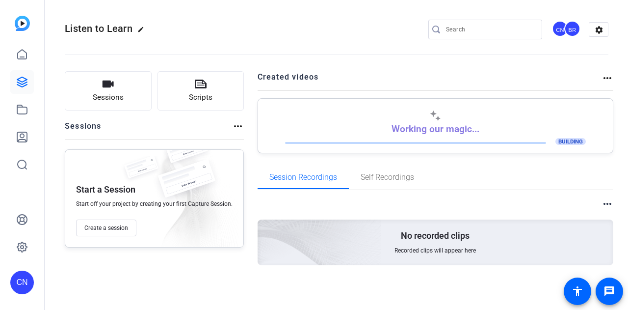
click at [238, 127] on mat-icon "more_horiz" at bounding box center [238, 126] width 12 height 12
click at [283, 36] on div at bounding box center [314, 155] width 628 height 310
click at [606, 75] on mat-icon "more_horiz" at bounding box center [608, 78] width 12 height 12
click at [324, 35] on div at bounding box center [314, 155] width 628 height 310
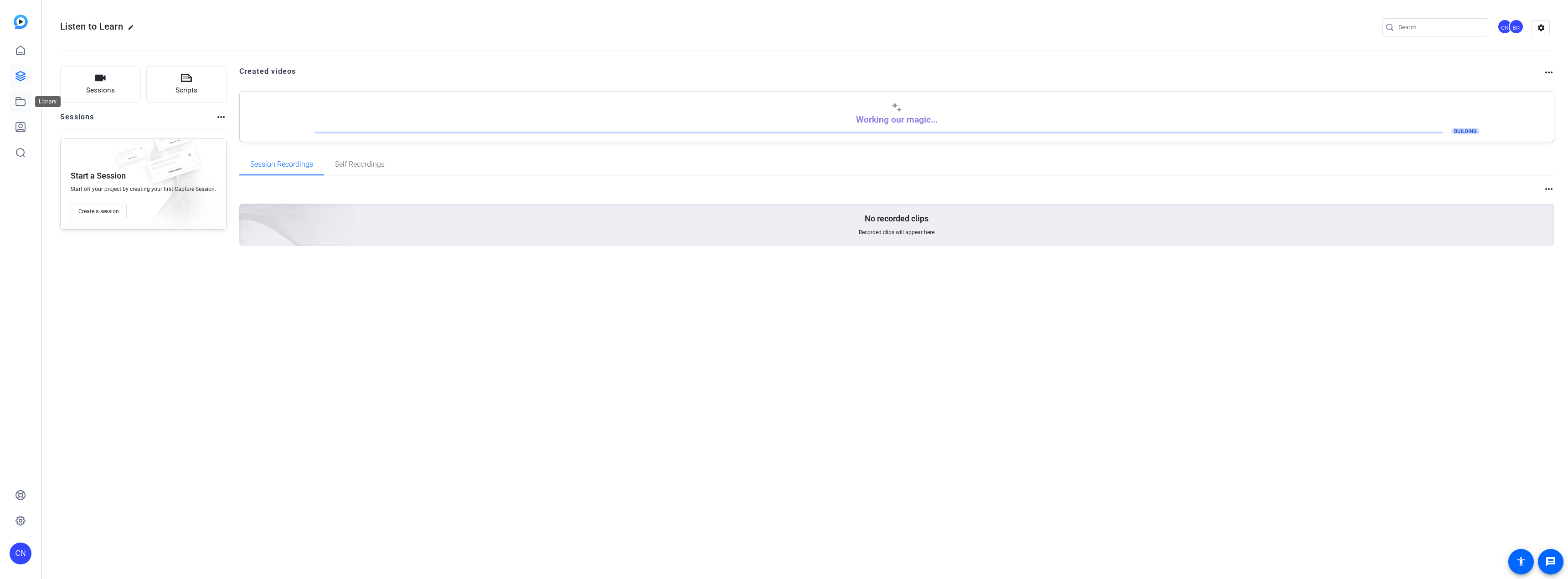
click at [16, 102] on icon at bounding box center [20, 101] width 9 height 8
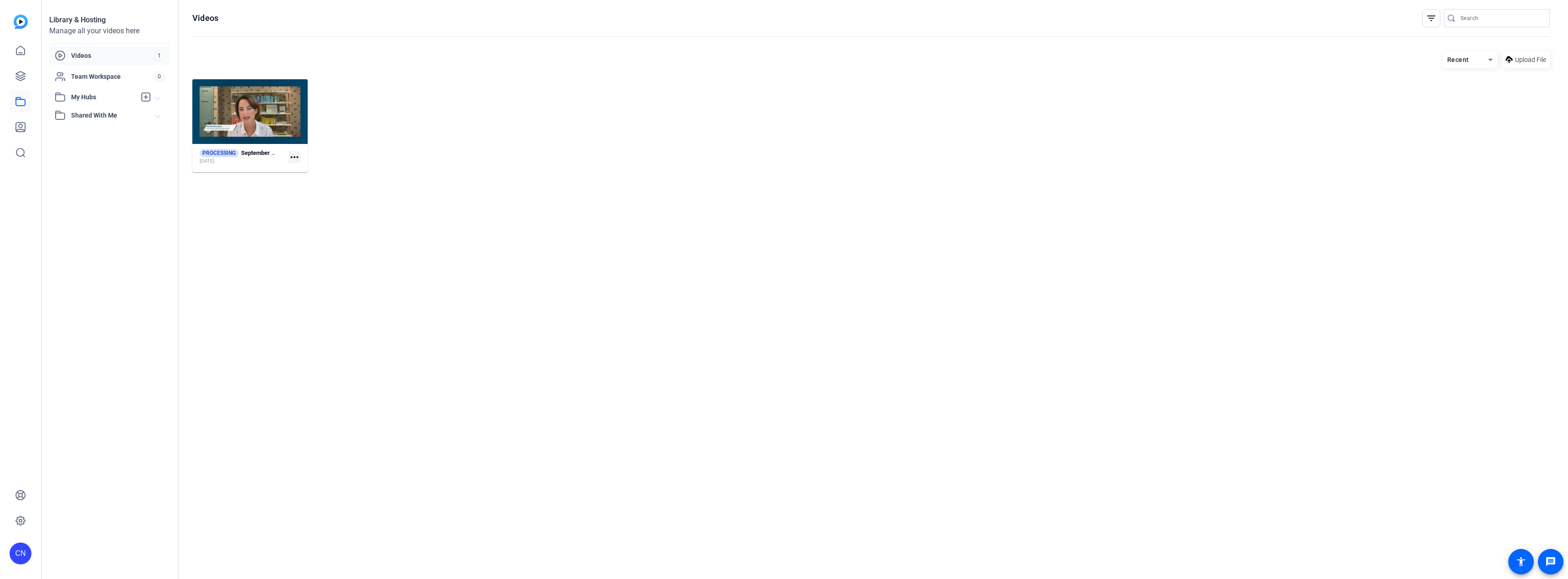
click at [147, 56] on span "Videos" at bounding box center [112, 56] width 83 height 9
click at [26, 76] on link at bounding box center [20, 76] width 22 height 22
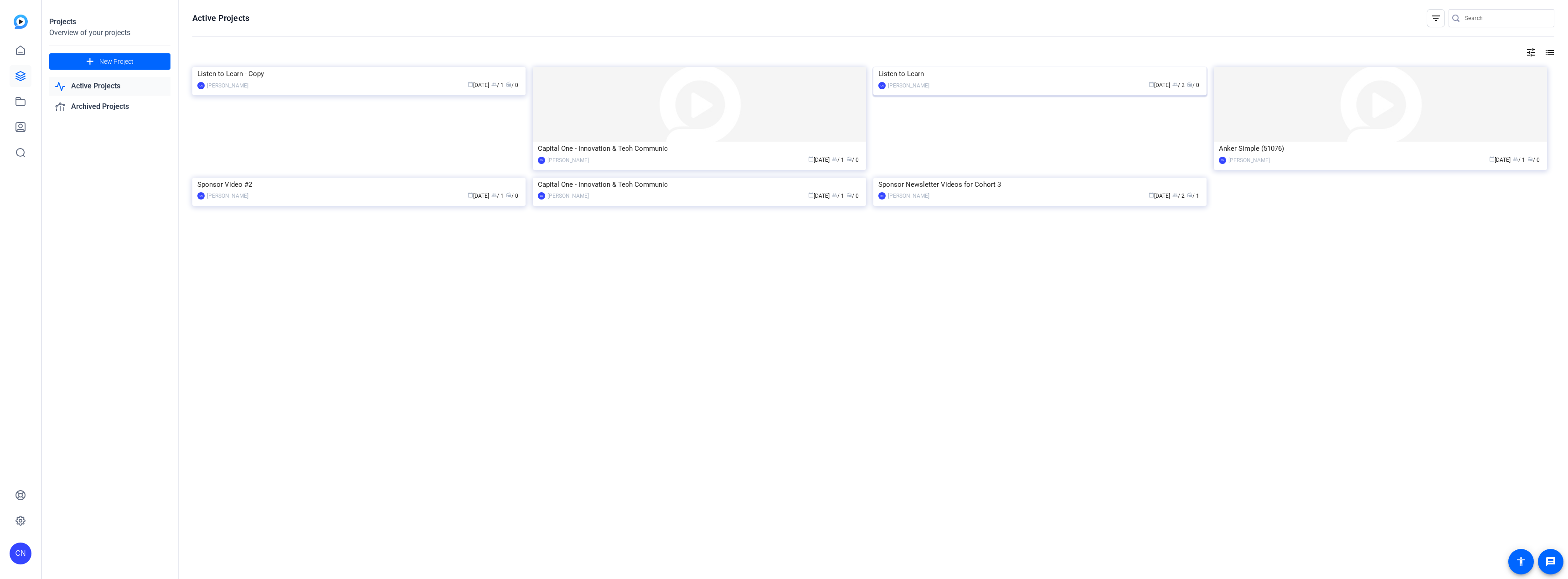
click at [583, 81] on div "Listen to Learn" at bounding box center [1040, 73] width 323 height 14
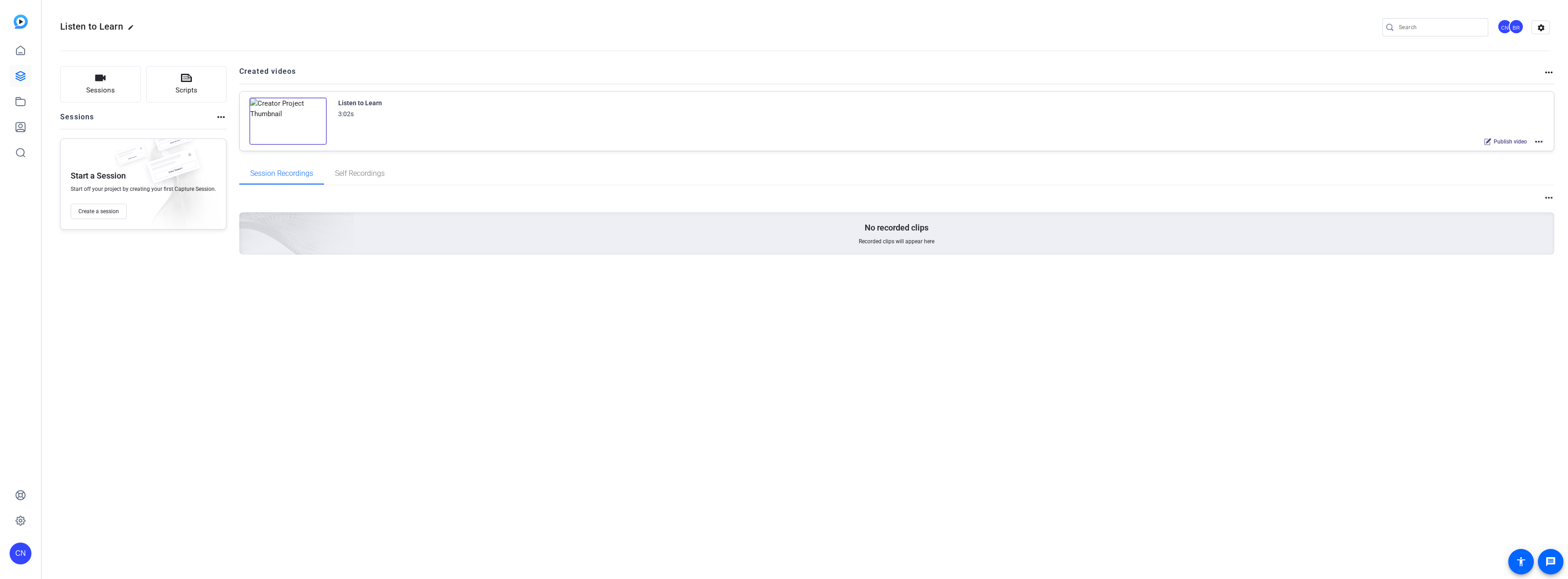
click at [583, 143] on mat-icon "more_horiz" at bounding box center [1539, 142] width 11 height 11
click at [583, 210] on span "Download Video" at bounding box center [1505, 210] width 63 height 11
click at [287, 122] on img at bounding box center [288, 121] width 77 height 47
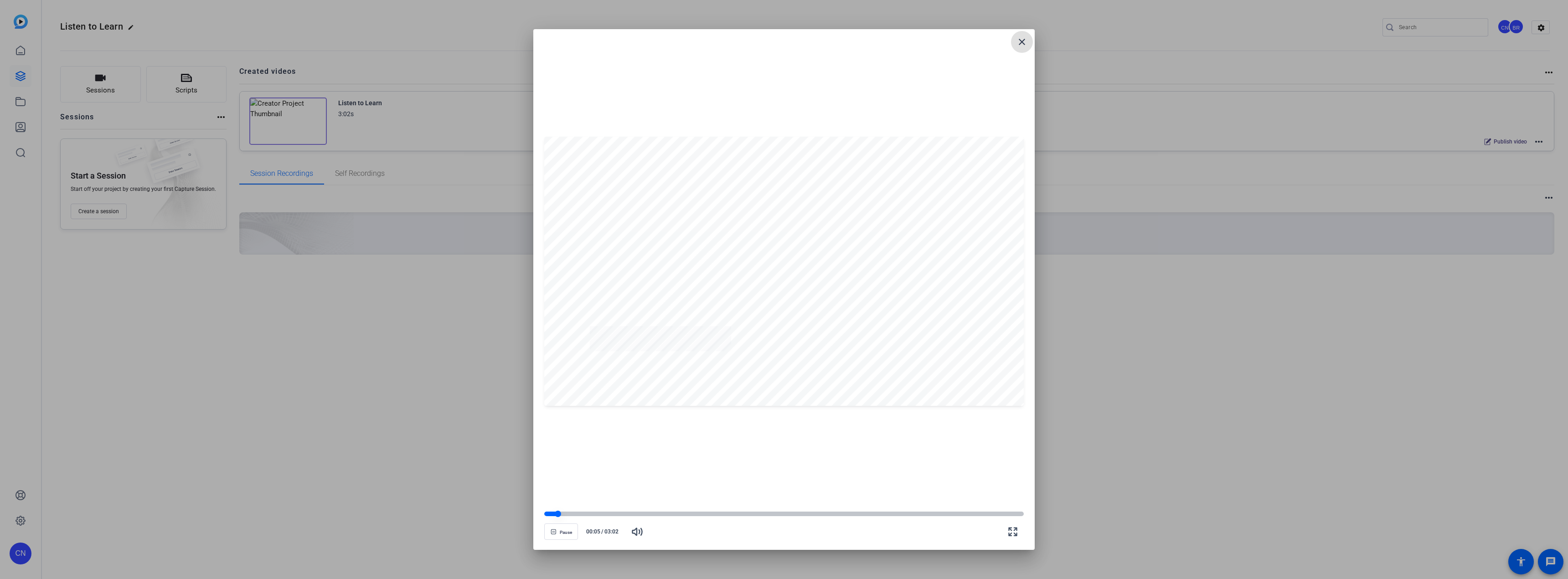
click at [583, 287] on div at bounding box center [784, 513] width 479 height 5
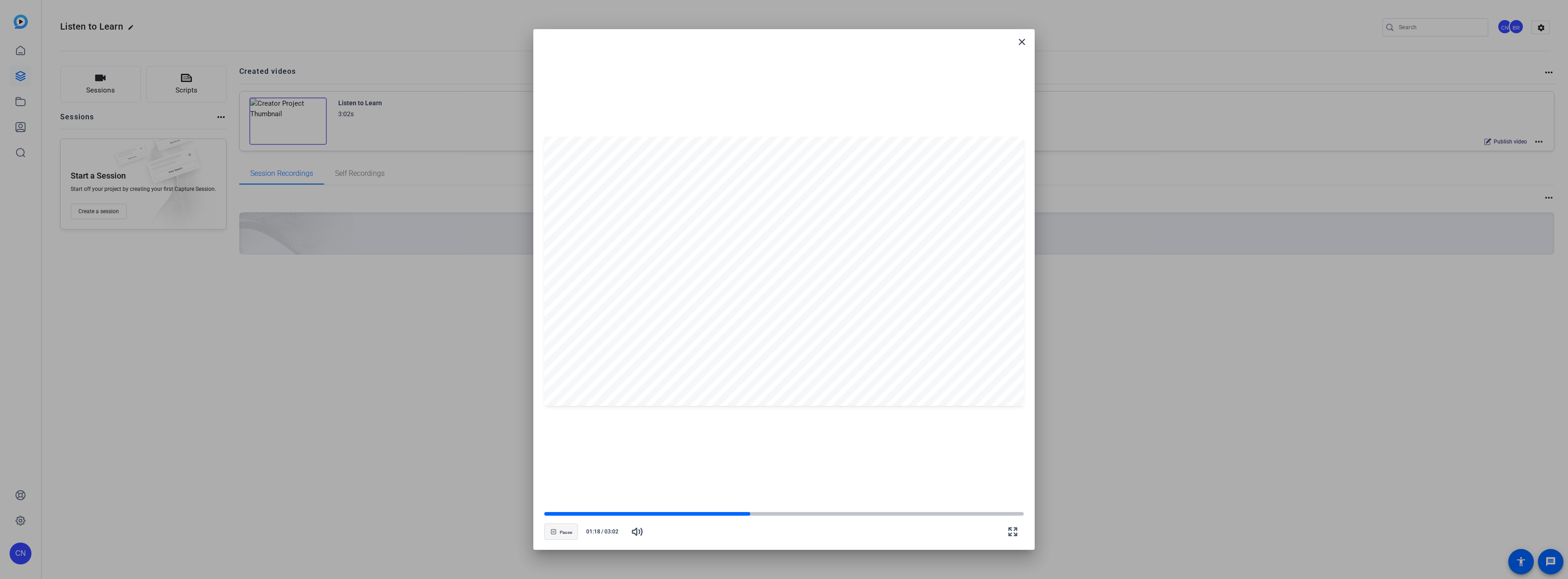
click at [556, 287] on span "button" at bounding box center [561, 532] width 32 height 22
click at [583, 44] on mat-icon "close" at bounding box center [1022, 42] width 11 height 11
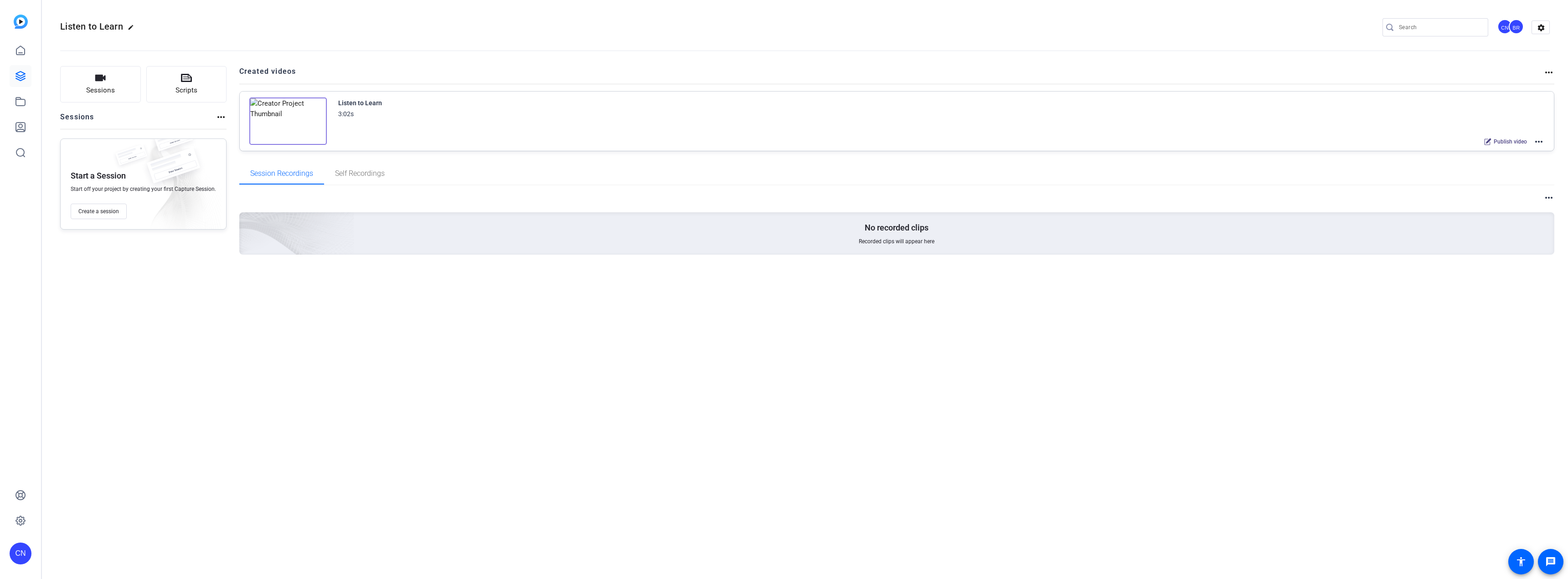
click at [583, 142] on mat-icon "more_horiz" at bounding box center [1539, 142] width 11 height 11
click at [583, 151] on span "Edit in Creator" at bounding box center [1505, 153] width 63 height 11
click at [583, 144] on mat-icon "more_horiz" at bounding box center [1539, 142] width 11 height 11
click at [583, 208] on span "Download Video" at bounding box center [1505, 210] width 63 height 11
click at [583, 143] on mat-icon "more_horiz" at bounding box center [1539, 142] width 11 height 11
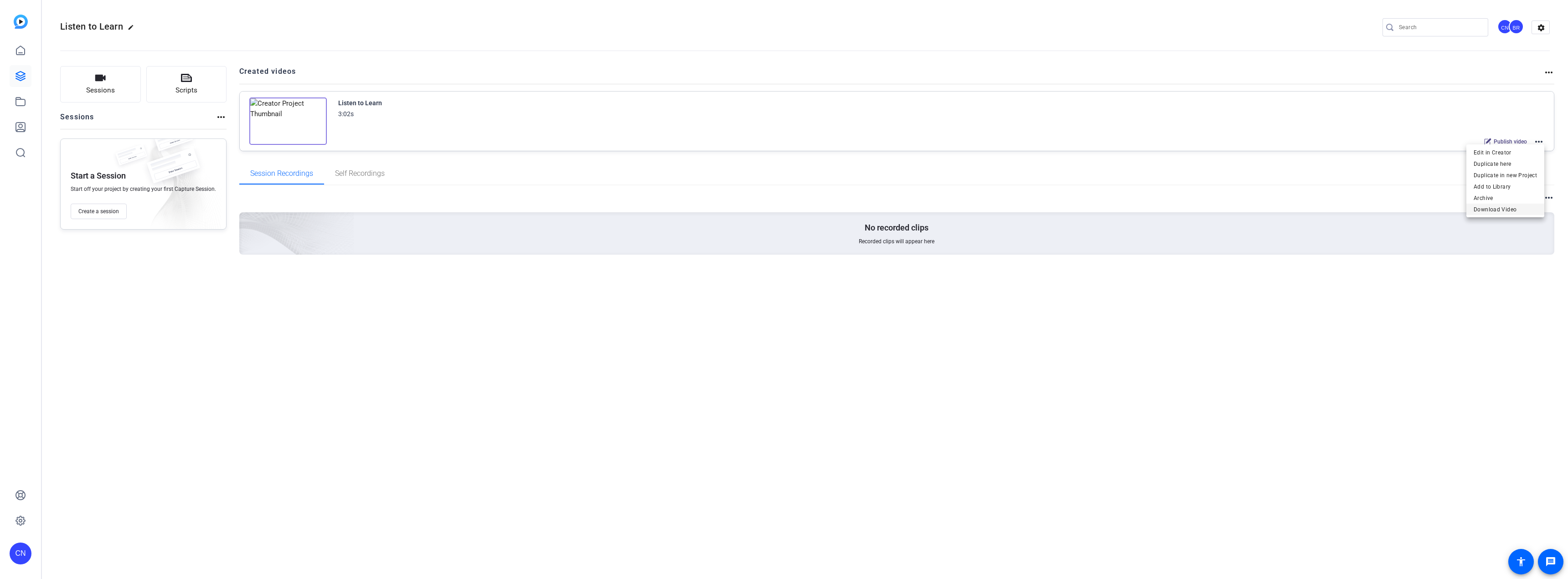
click at [583, 211] on span "Download Video" at bounding box center [1505, 210] width 63 height 11
click at [299, 111] on img at bounding box center [288, 121] width 77 height 47
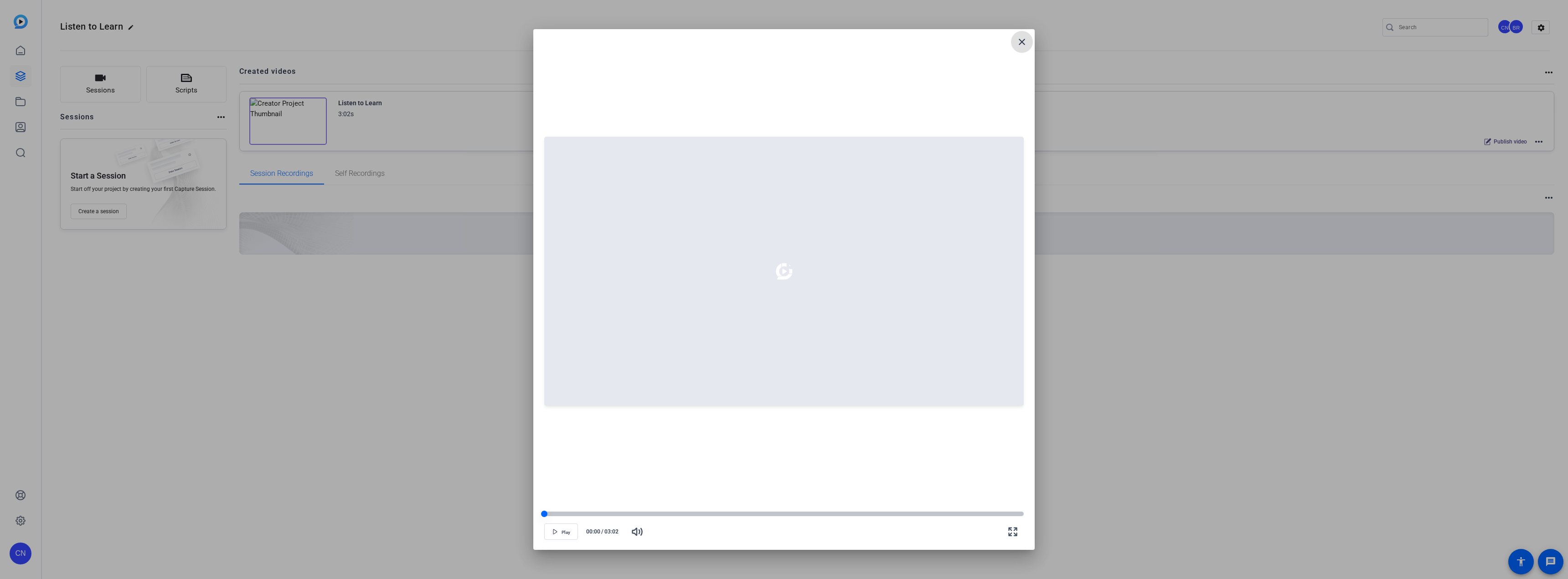
click at [583, 287] on div at bounding box center [784, 513] width 479 height 5
click at [557, 287] on icon "button" at bounding box center [555, 532] width 6 height 6
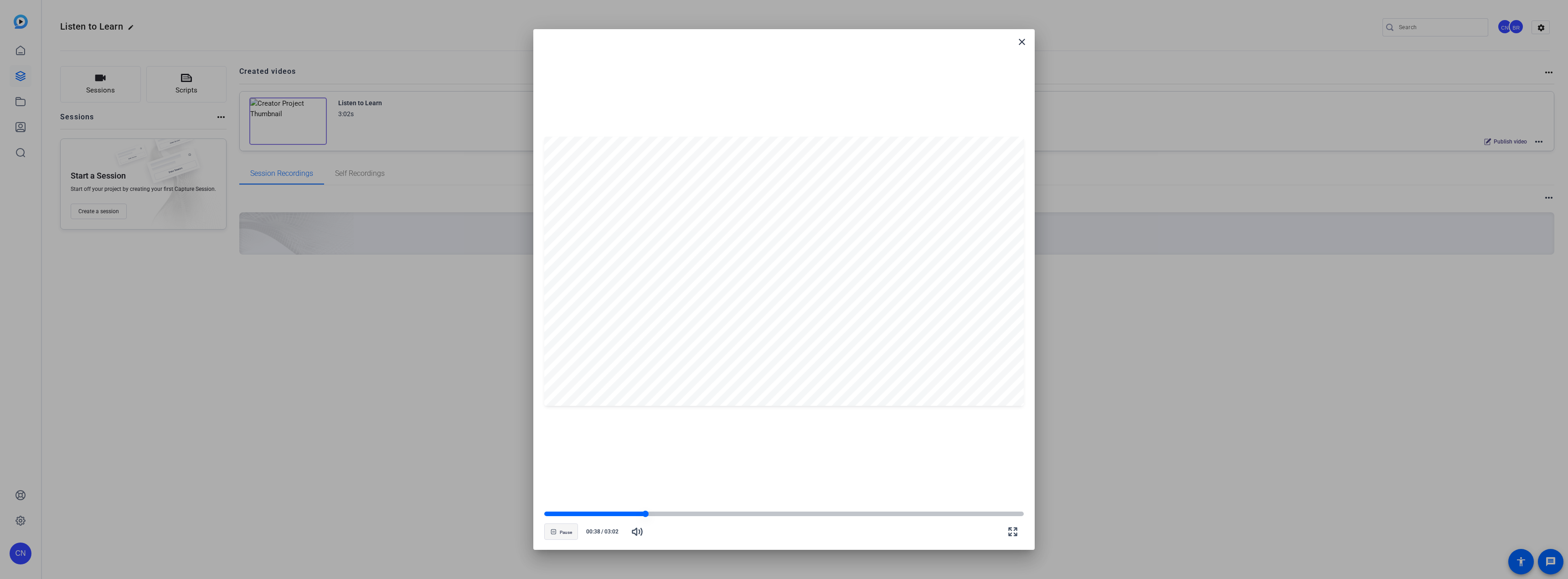
click at [583, 287] on div at bounding box center [784, 513] width 479 height 5
click at [583, 287] on div at bounding box center [784, 513] width 479 height 6
click at [583, 287] on div at bounding box center [784, 513] width 479 height 5
click at [583, 44] on mat-icon "close" at bounding box center [1022, 42] width 11 height 11
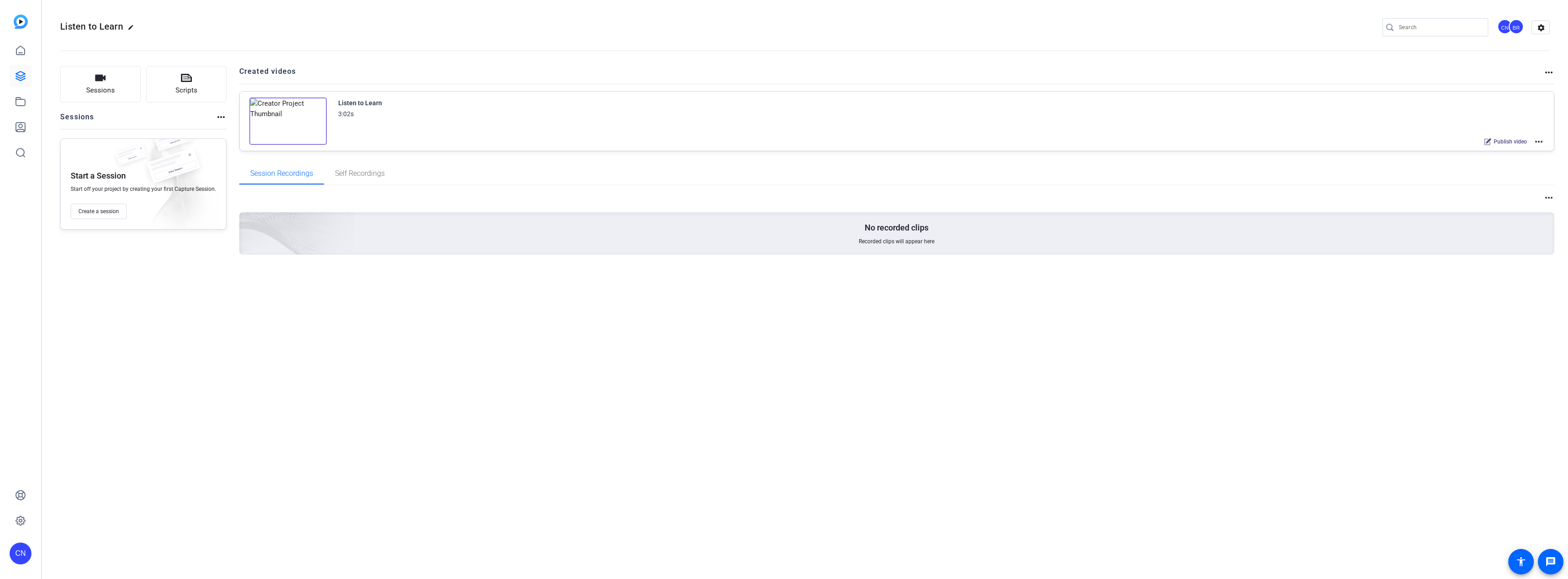
click at [583, 65] on div "Sessions Scripts Sessions more_horiz Start a Session Start off your project by …" at bounding box center [805, 174] width 1526 height 240
click at [583, 143] on mat-icon "more_horiz" at bounding box center [1539, 142] width 11 height 11
click at [583, 208] on span "Download Video" at bounding box center [1505, 210] width 63 height 11
click at [20, 75] on icon at bounding box center [20, 76] width 11 height 11
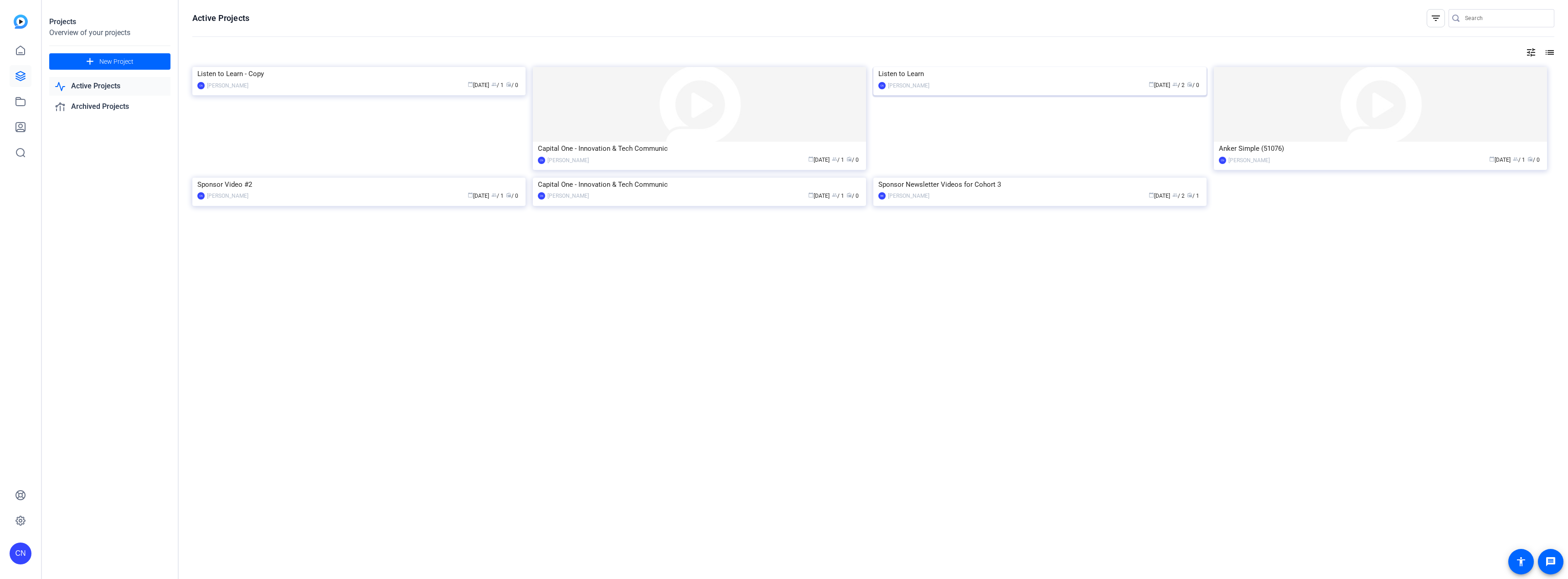
click at [931, 90] on div "CN Carley Nicomatti calendar_today Sep 04 group / 2 radio / 0" at bounding box center [1040, 85] width 323 height 9
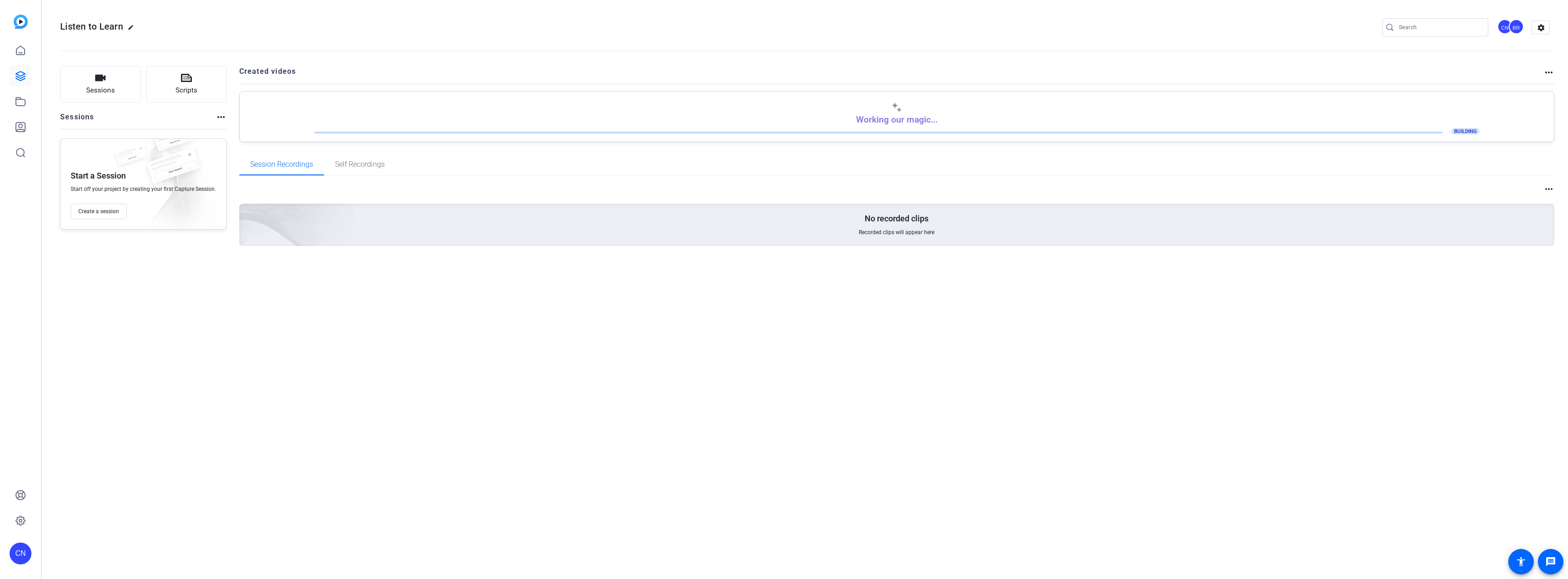
click at [1549, 73] on mat-icon "more_horiz" at bounding box center [1549, 72] width 11 height 11
click at [1274, 328] on div at bounding box center [784, 290] width 1568 height 579
click at [352, 162] on span "Self Recordings" at bounding box center [360, 164] width 50 height 7
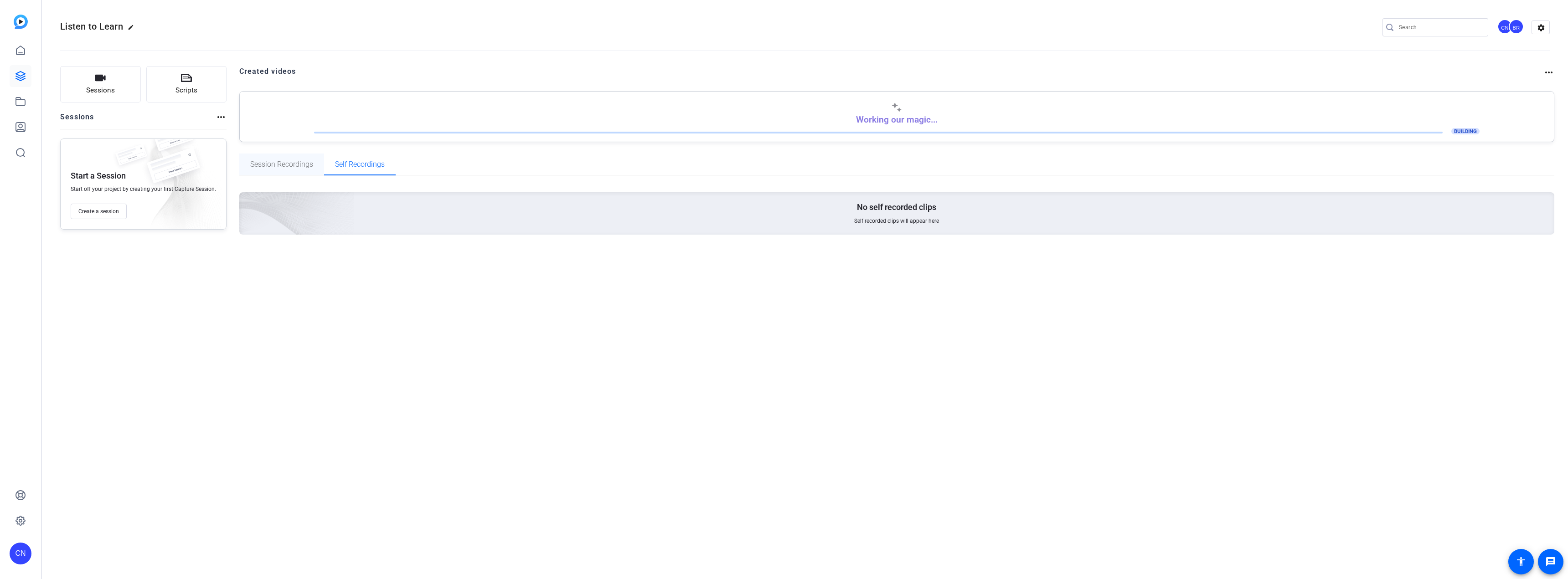
click at [292, 161] on span "Session Recordings" at bounding box center [282, 164] width 63 height 7
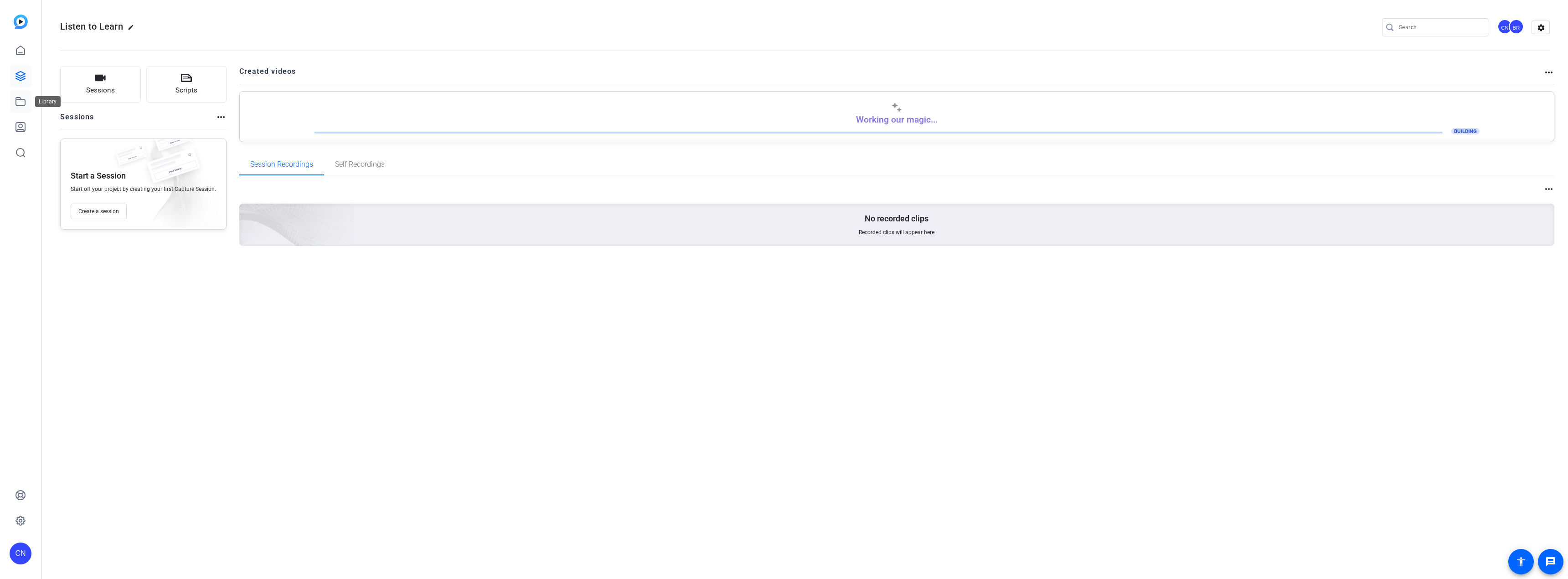
click at [24, 103] on icon at bounding box center [20, 102] width 11 height 11
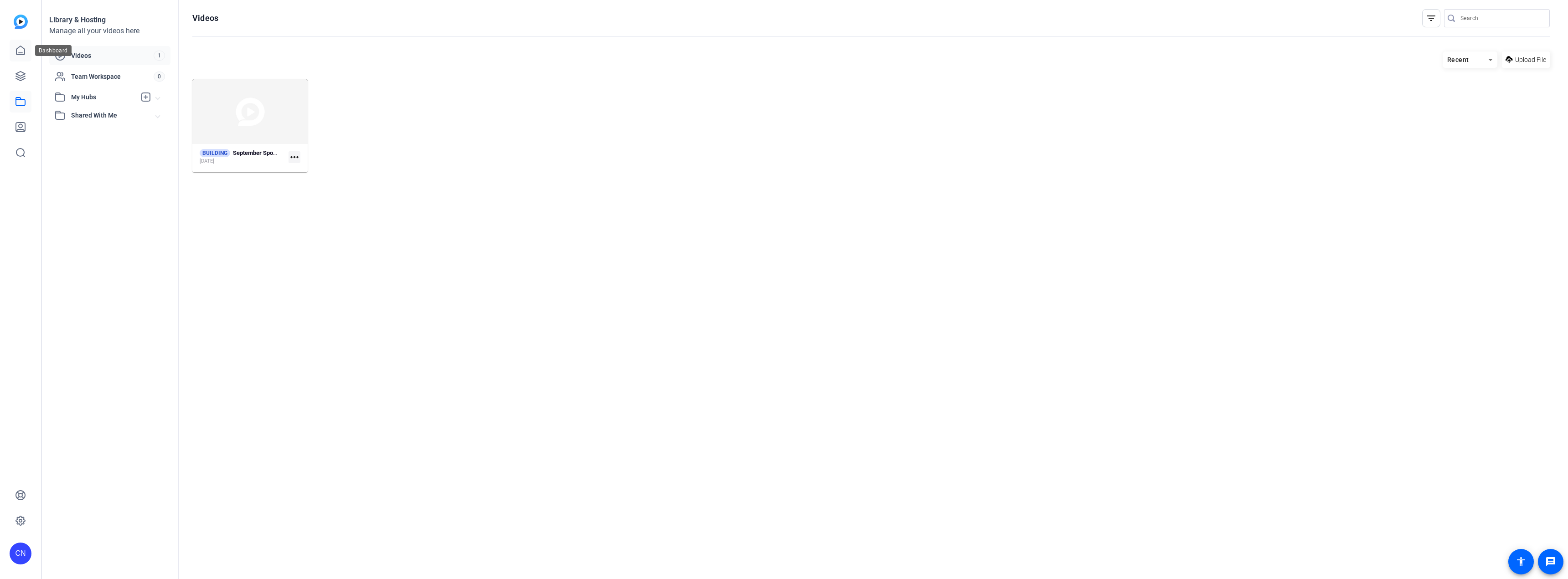
click at [23, 56] on link at bounding box center [20, 51] width 22 height 22
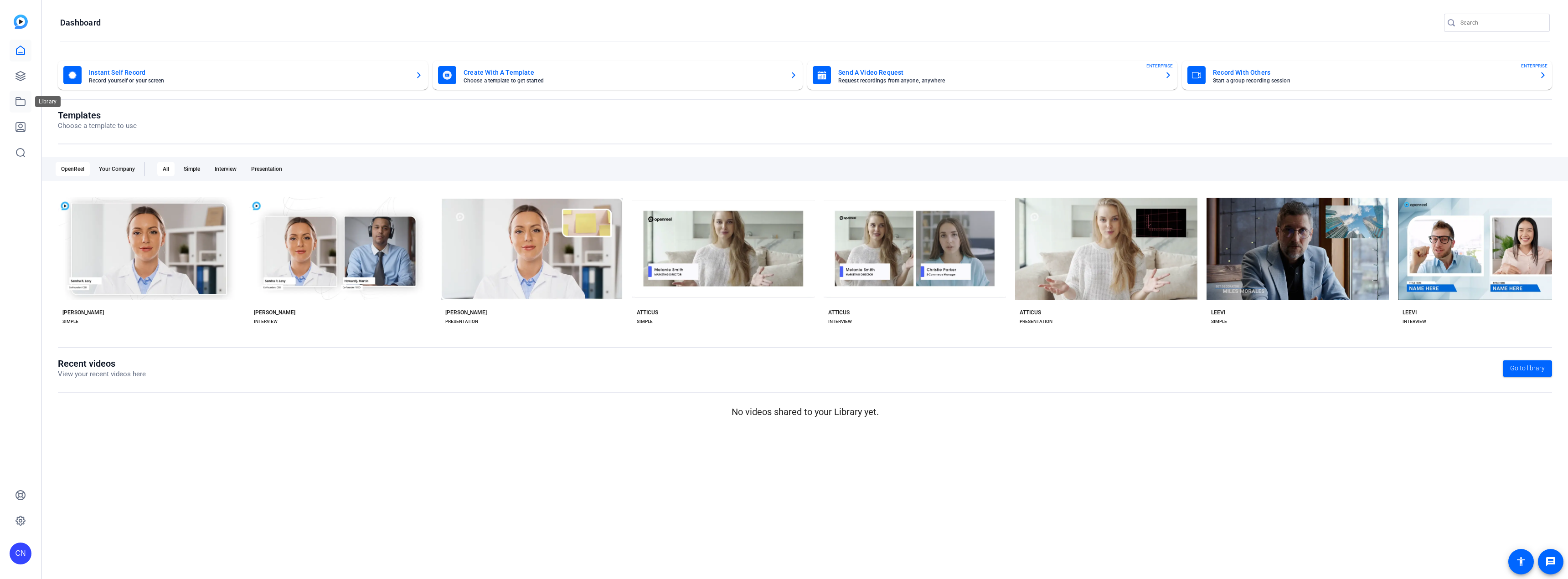
click at [21, 101] on icon at bounding box center [20, 102] width 11 height 11
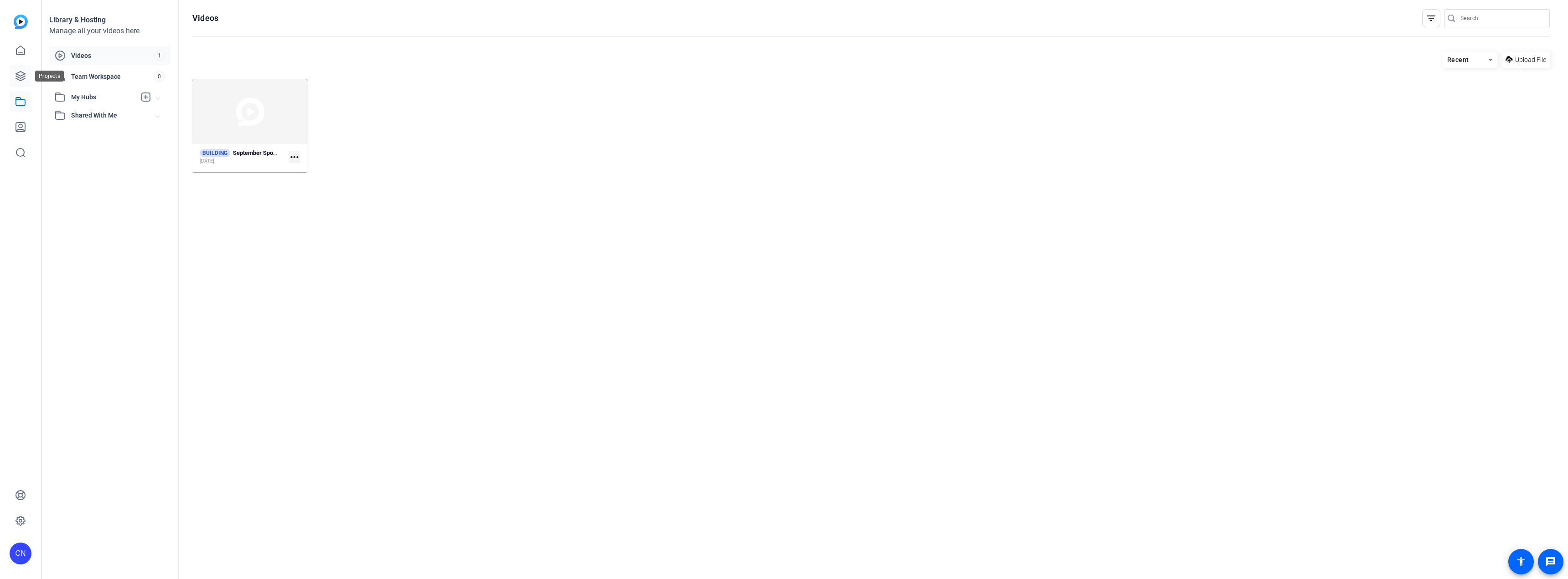
click at [24, 77] on icon at bounding box center [20, 76] width 11 height 11
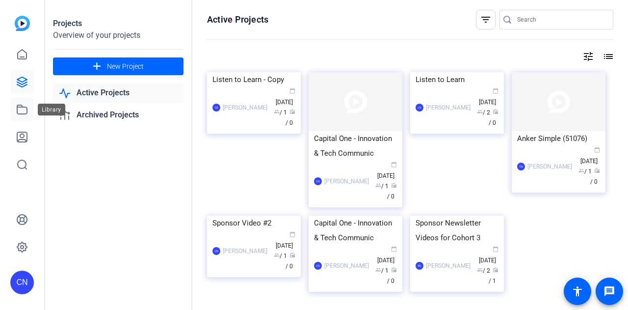
click at [22, 109] on icon at bounding box center [22, 110] width 12 height 12
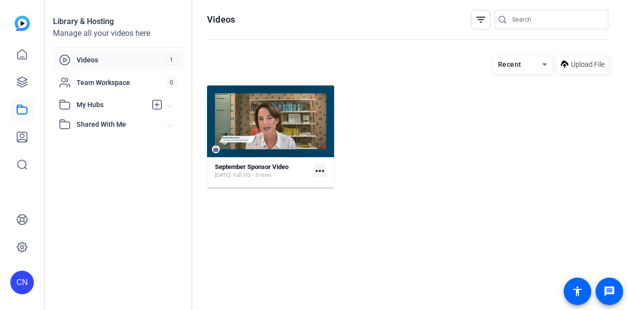
click at [316, 170] on mat-icon "more_horiz" at bounding box center [320, 170] width 13 height 13
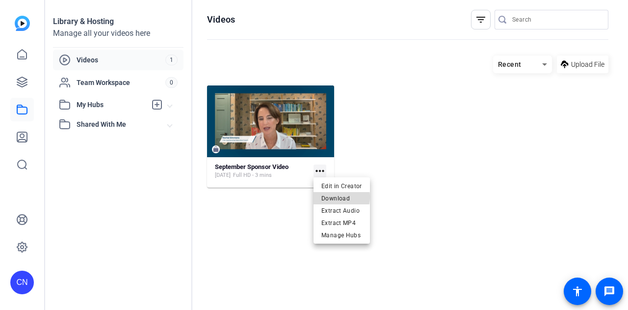
click at [336, 197] on span "Download" at bounding box center [342, 198] width 41 height 12
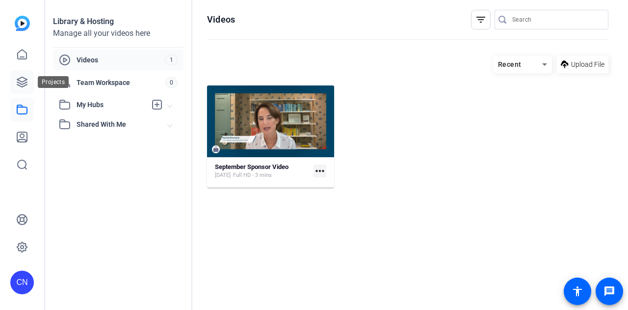
click at [27, 83] on icon at bounding box center [22, 82] width 12 height 12
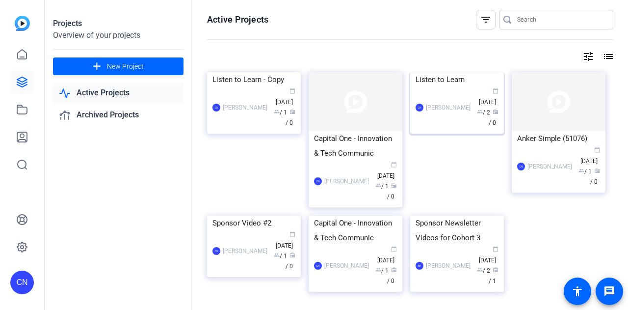
click at [447, 72] on img at bounding box center [457, 72] width 94 height 0
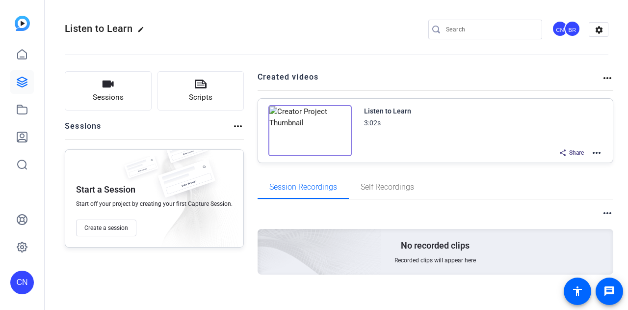
click at [593, 152] on mat-icon "more_horiz" at bounding box center [597, 153] width 12 height 12
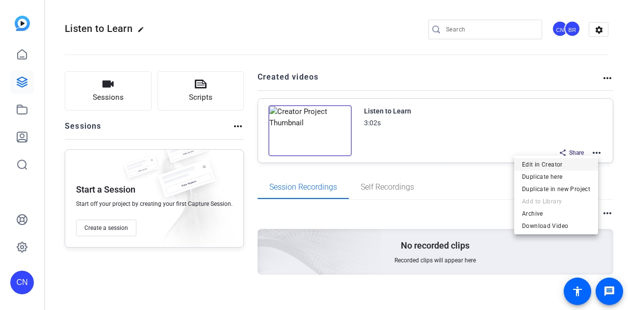
click at [555, 163] on span "Edit in Creator" at bounding box center [556, 164] width 68 height 12
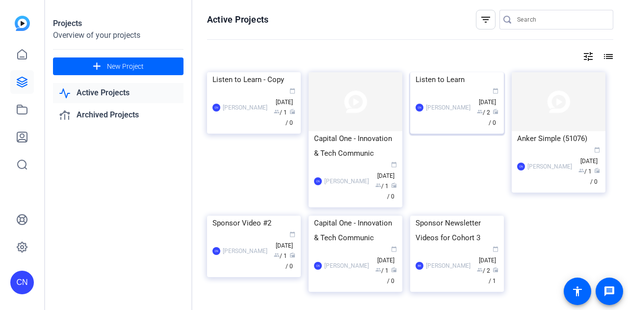
click at [313, 87] on div "Listen to Learn" at bounding box center [457, 79] width 83 height 15
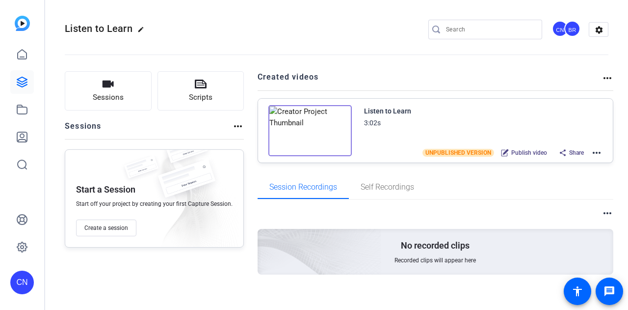
click at [313, 150] on span "Publish video" at bounding box center [530, 153] width 36 height 8
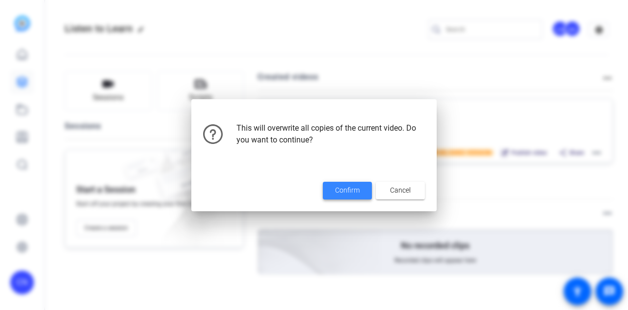
click at [313, 191] on span "Confirm" at bounding box center [347, 190] width 25 height 10
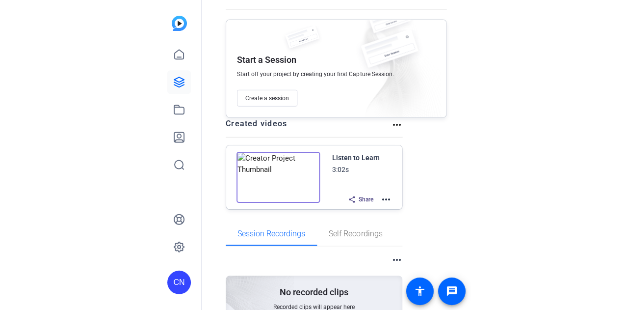
scroll to position [147, 0]
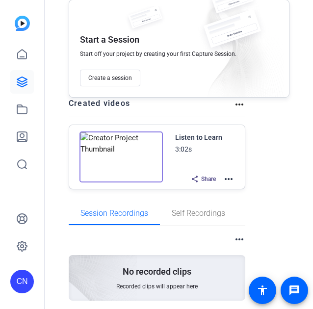
click at [225, 178] on mat-icon "more_horiz" at bounding box center [229, 179] width 12 height 12
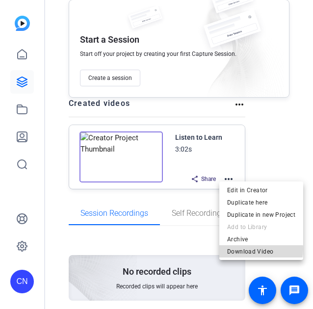
click at [249, 249] on span "Download Video" at bounding box center [261, 252] width 68 height 12
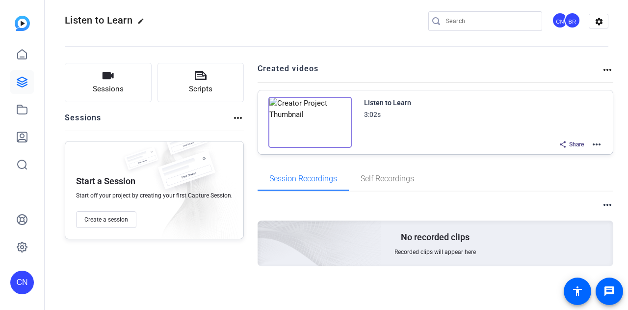
scroll to position [8, 0]
click at [592, 144] on mat-icon "more_horiz" at bounding box center [597, 145] width 12 height 12
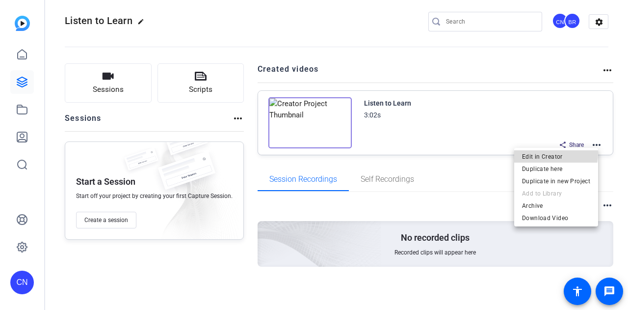
click at [538, 152] on span "Edit in Creator" at bounding box center [556, 156] width 68 height 12
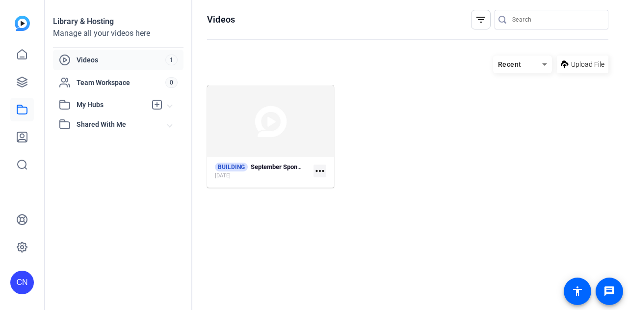
click at [320, 171] on mat-icon "more_horiz" at bounding box center [320, 170] width 13 height 13
click at [397, 140] on div at bounding box center [314, 155] width 628 height 310
click at [23, 109] on icon at bounding box center [22, 110] width 12 height 12
click at [19, 109] on icon at bounding box center [22, 110] width 12 height 12
click at [23, 53] on icon at bounding box center [22, 55] width 12 height 12
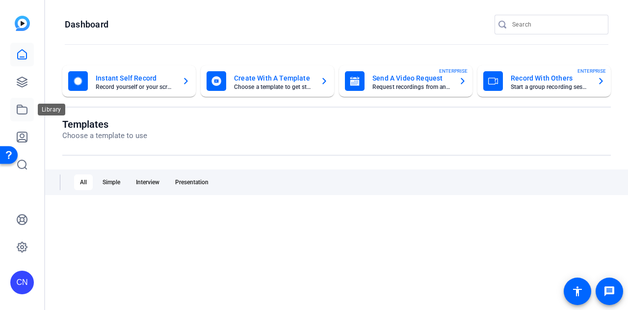
click at [22, 109] on icon at bounding box center [22, 110] width 12 height 12
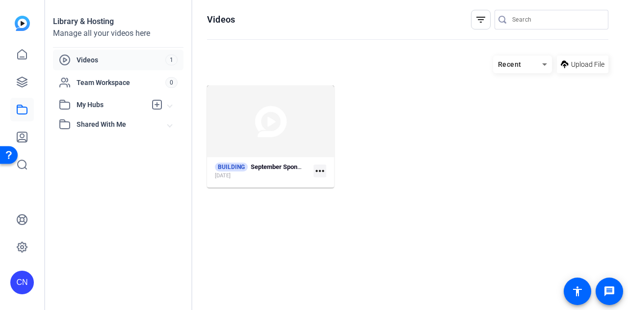
click at [319, 170] on mat-icon "more_horiz" at bounding box center [320, 170] width 13 height 13
click at [435, 135] on div at bounding box center [314, 155] width 628 height 310
